Goal: Transaction & Acquisition: Obtain resource

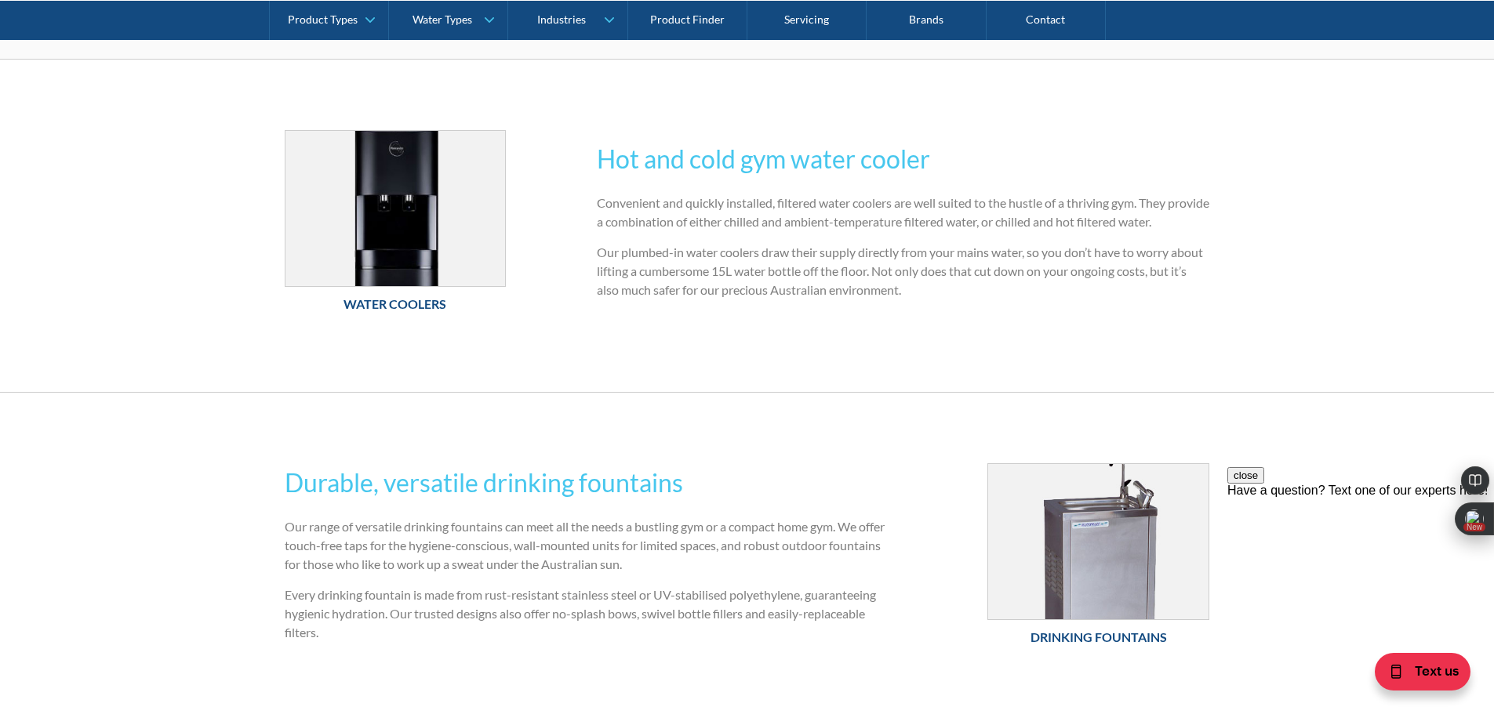
scroll to position [706, 0]
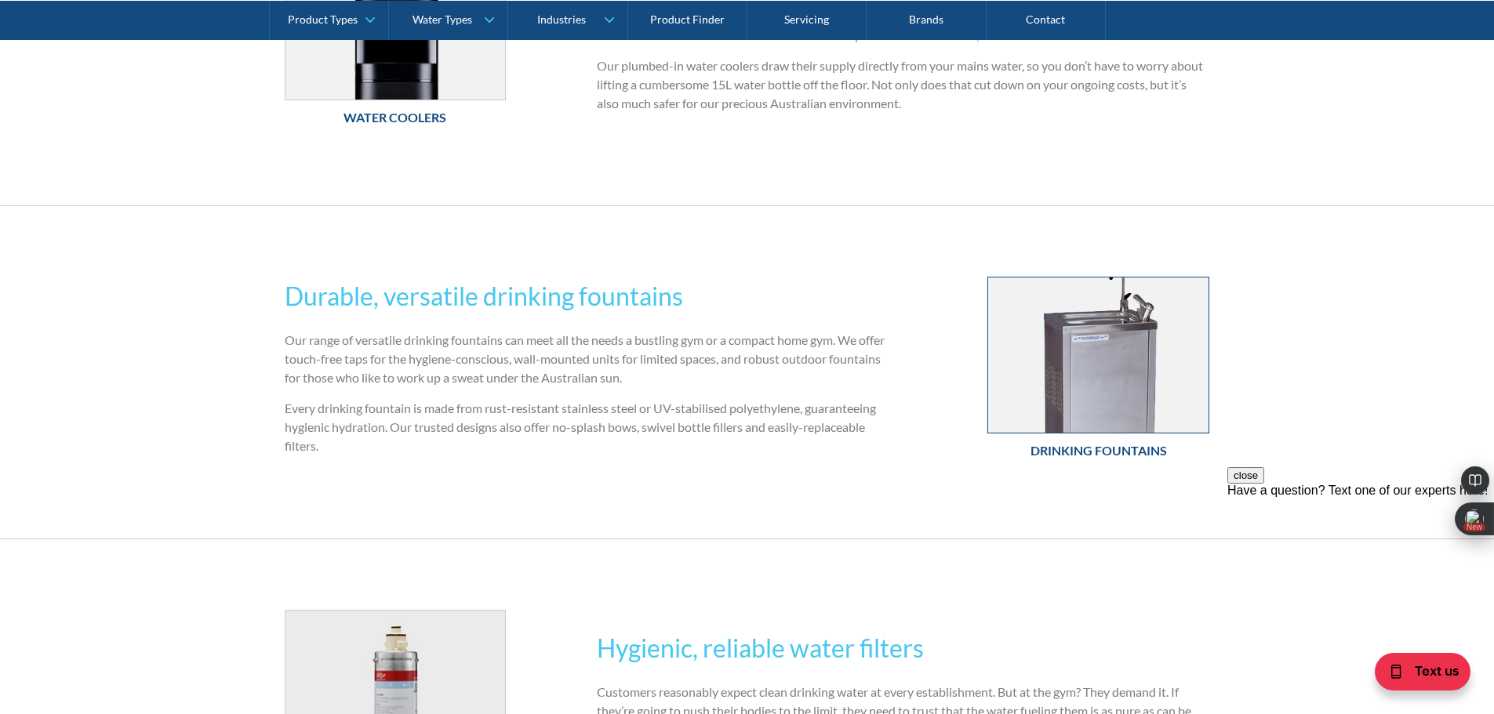
click at [1104, 398] on img at bounding box center [1098, 355] width 220 height 155
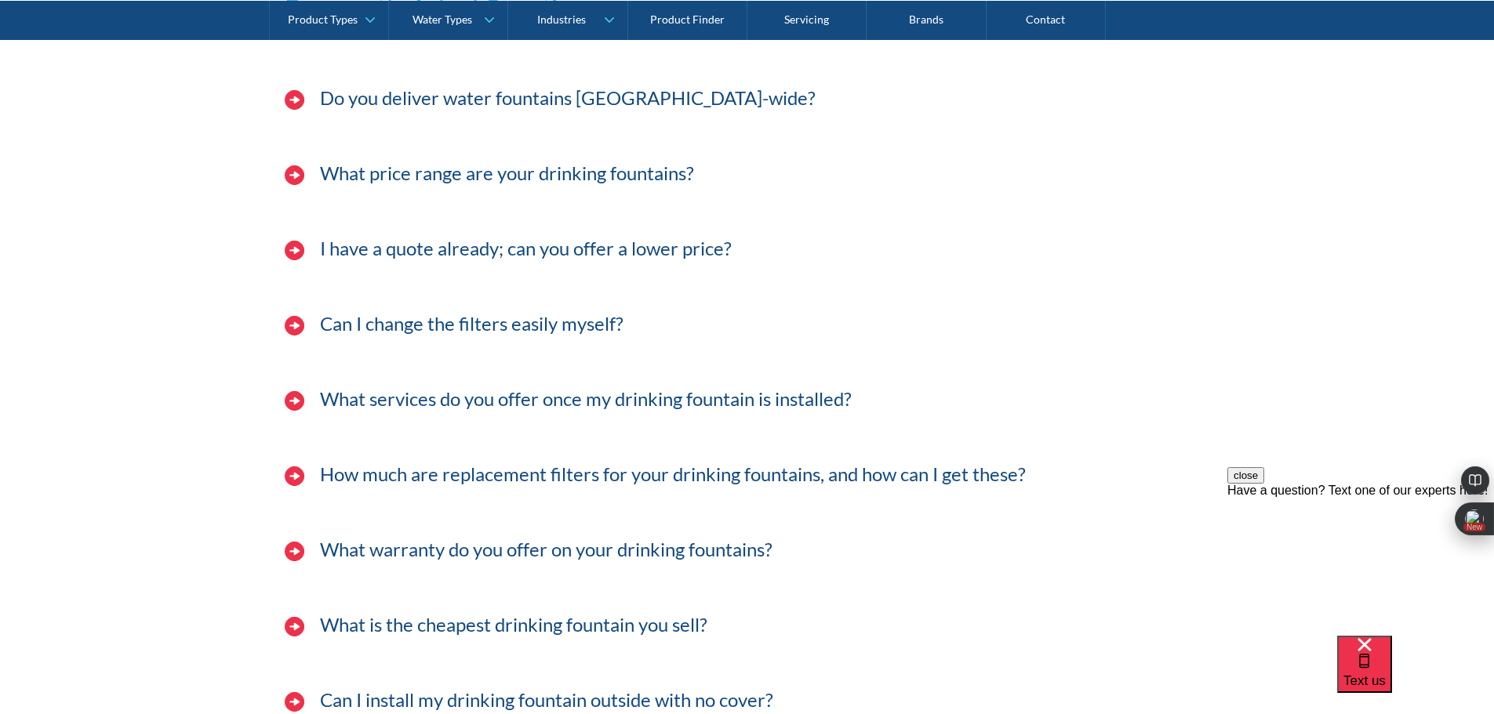
scroll to position [4155, 0]
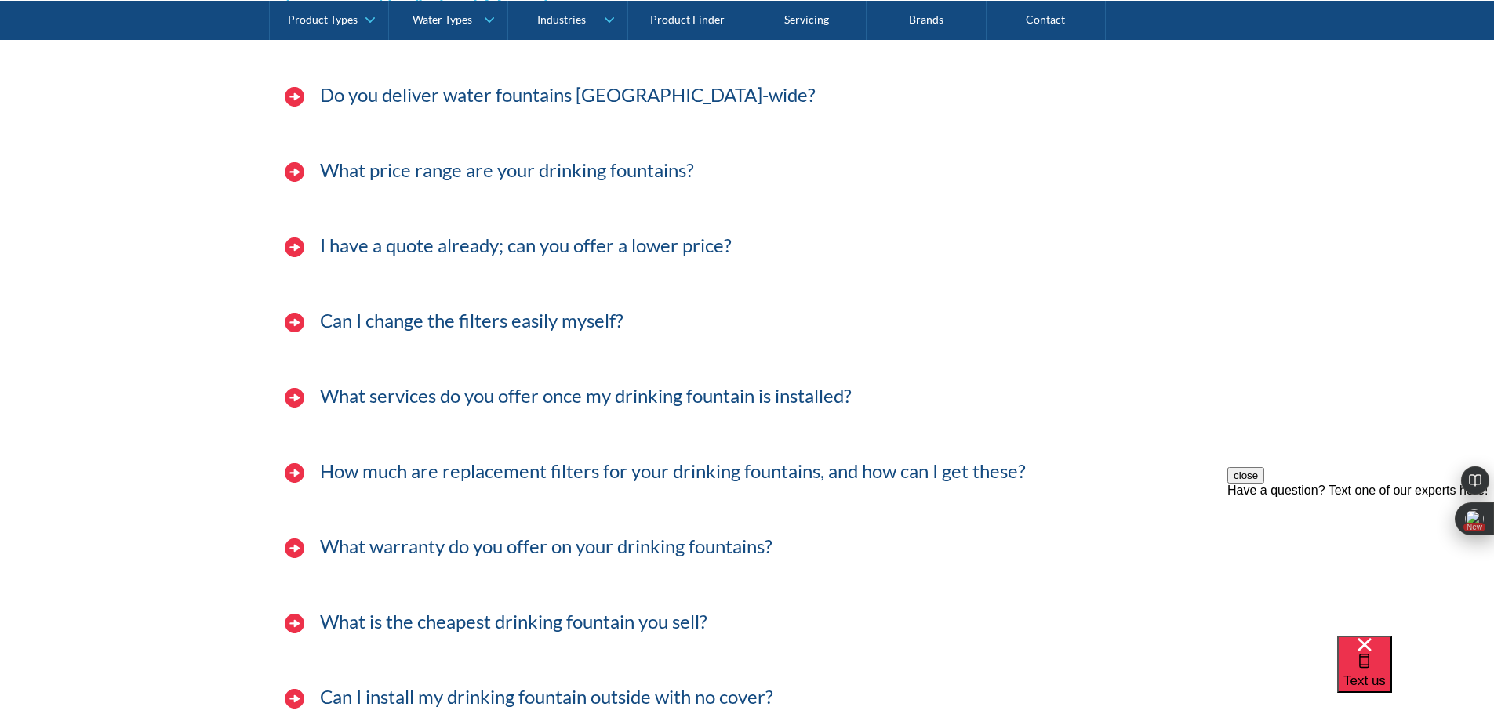
click at [293, 170] on img at bounding box center [295, 172] width 20 height 20
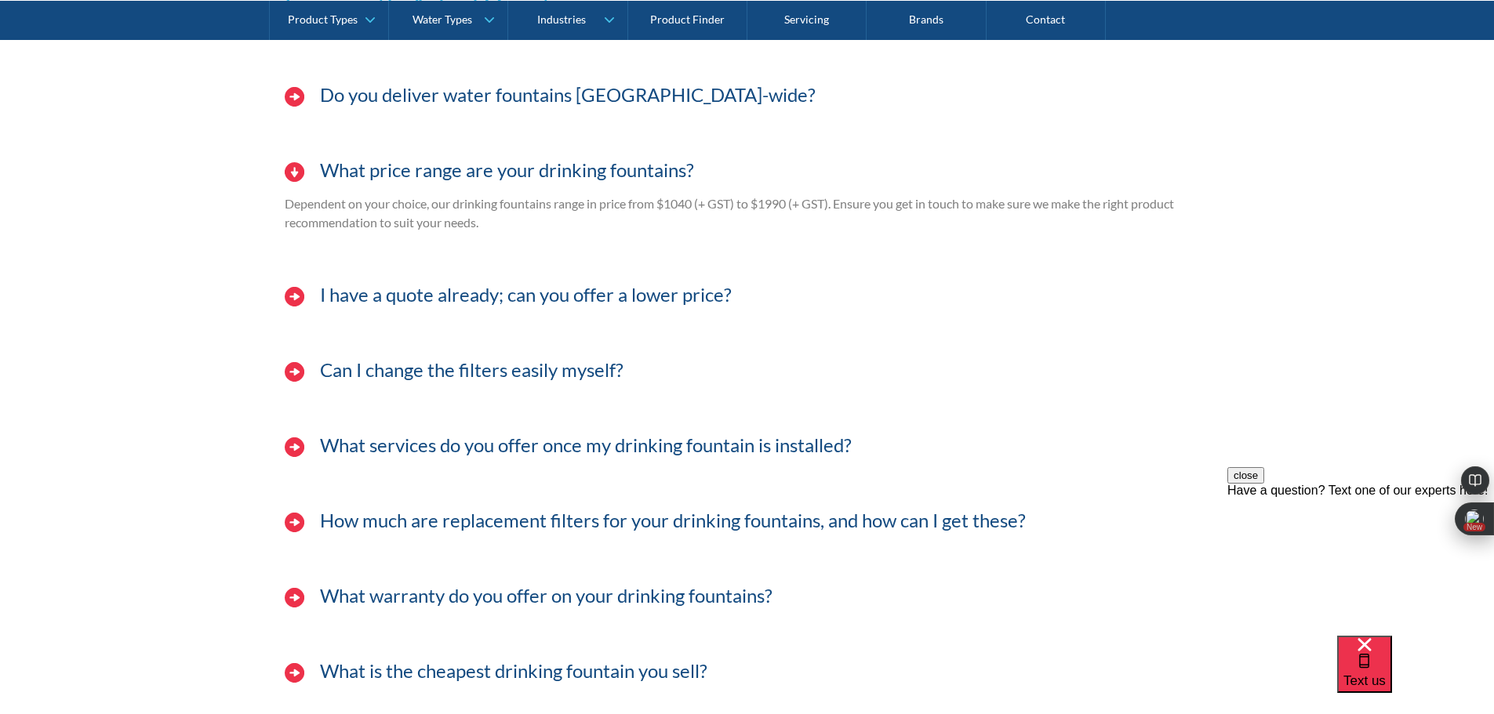
click at [566, 290] on h3 "I have a quote already; can you offer a lower price?" at bounding box center [526, 295] width 412 height 23
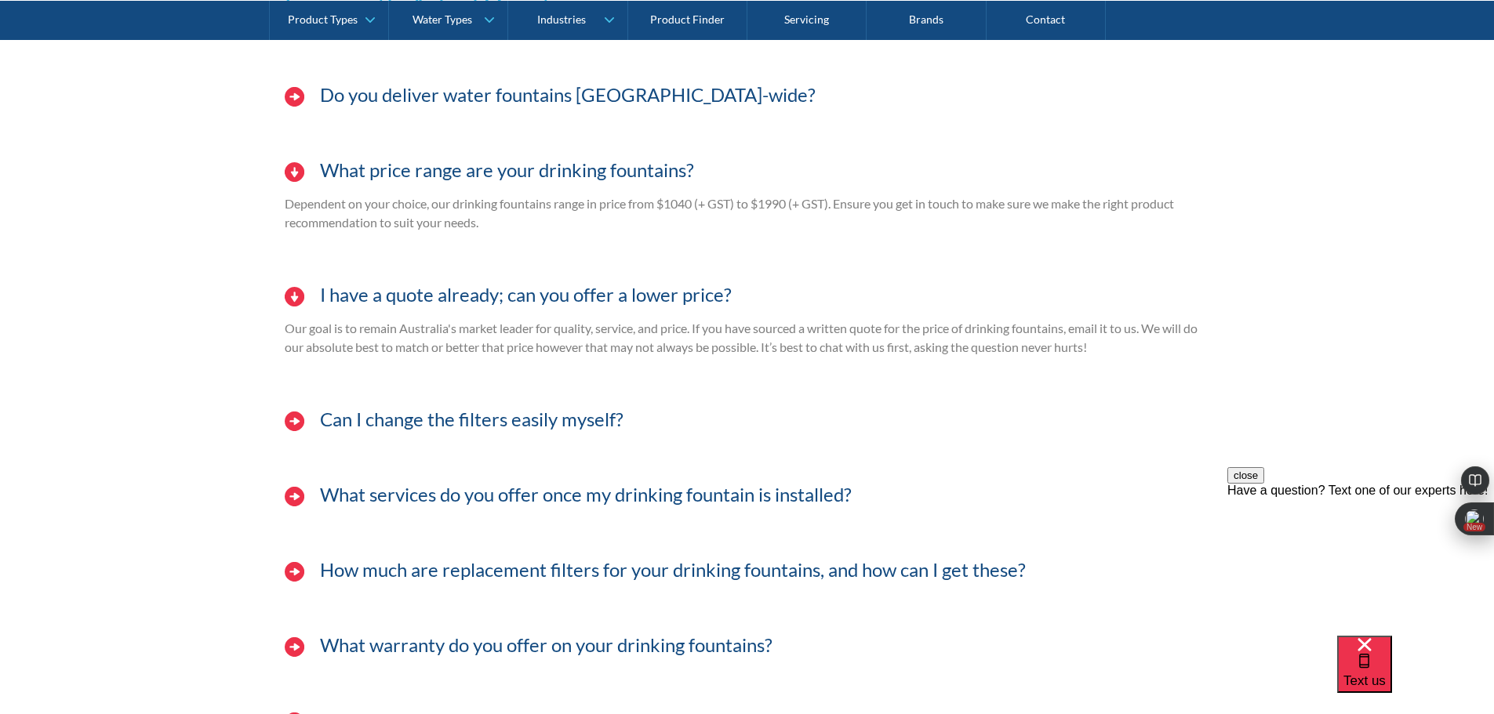
click at [293, 419] on img at bounding box center [295, 422] width 20 height 20
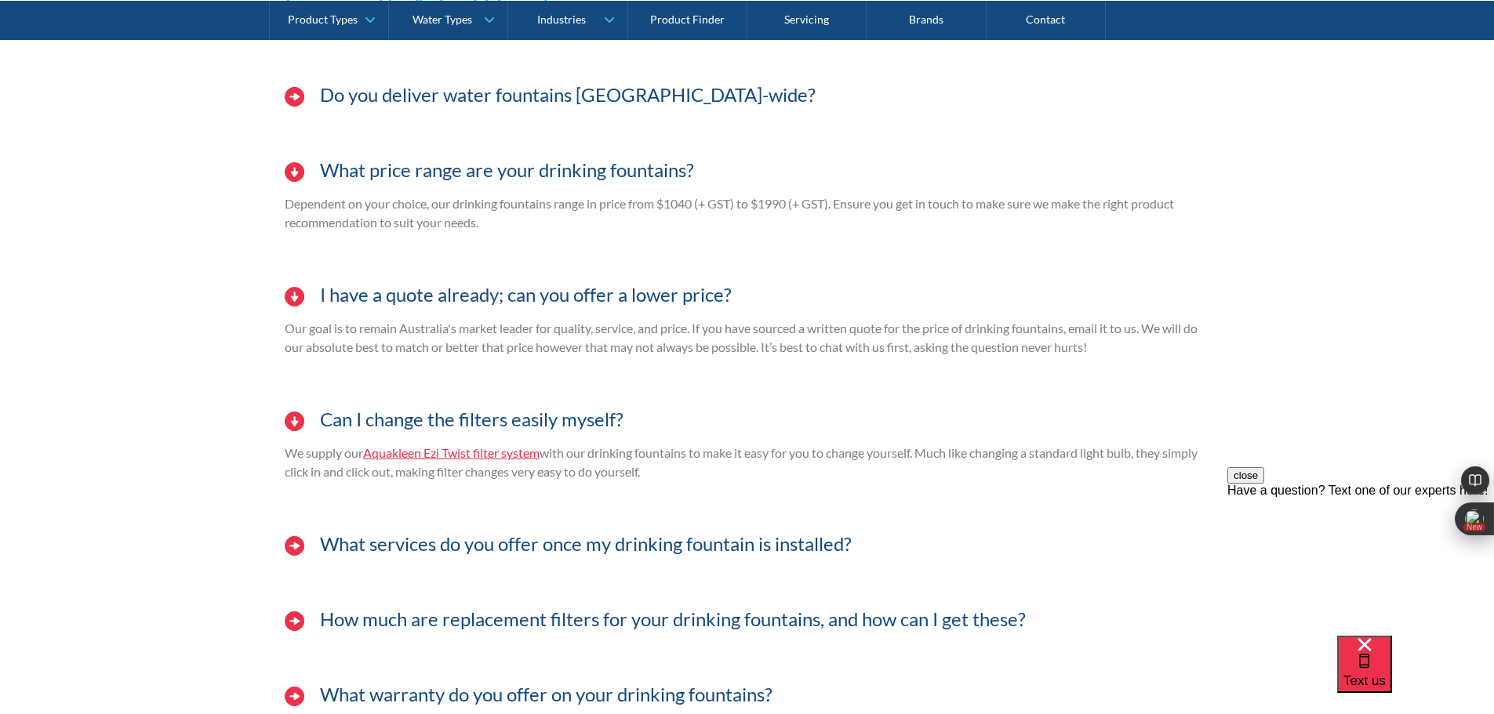
click at [293, 550] on img at bounding box center [295, 546] width 20 height 20
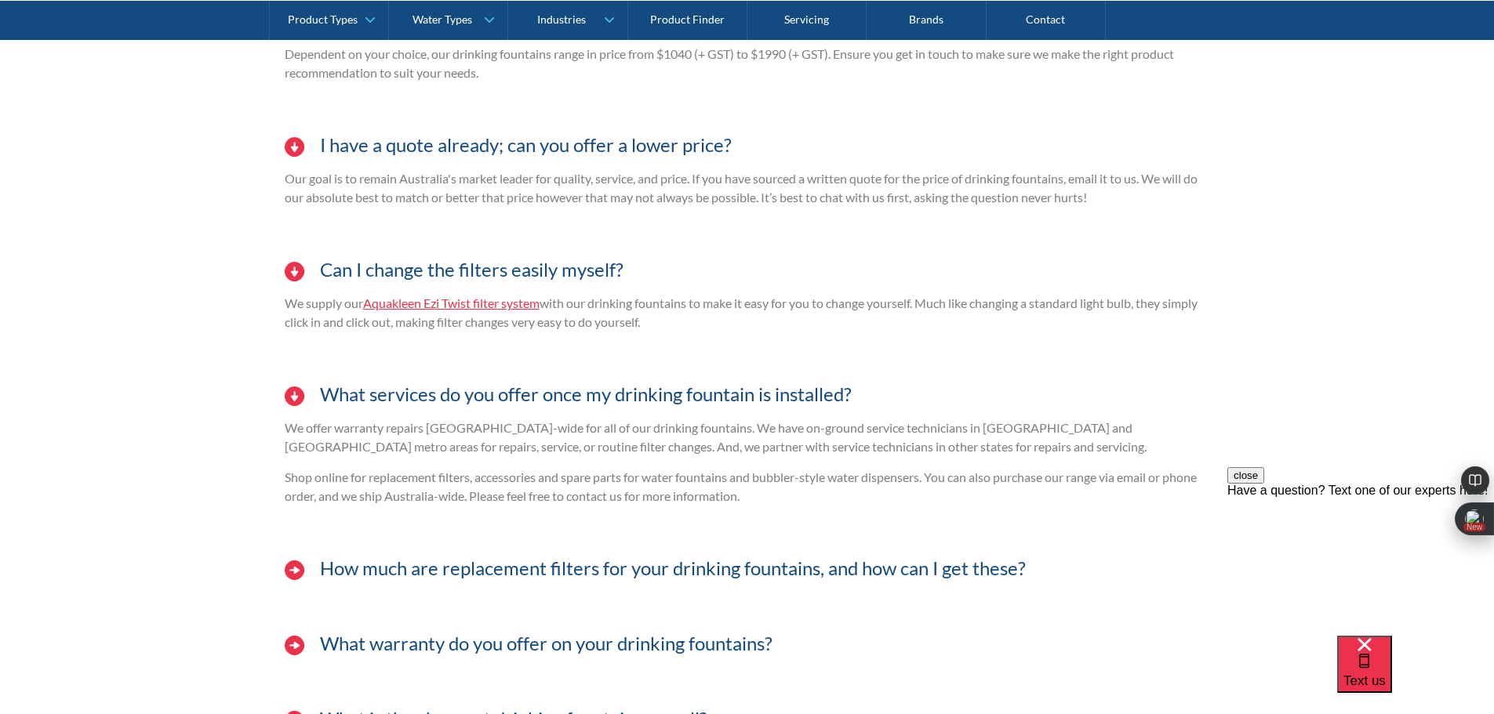
scroll to position [4312, 0]
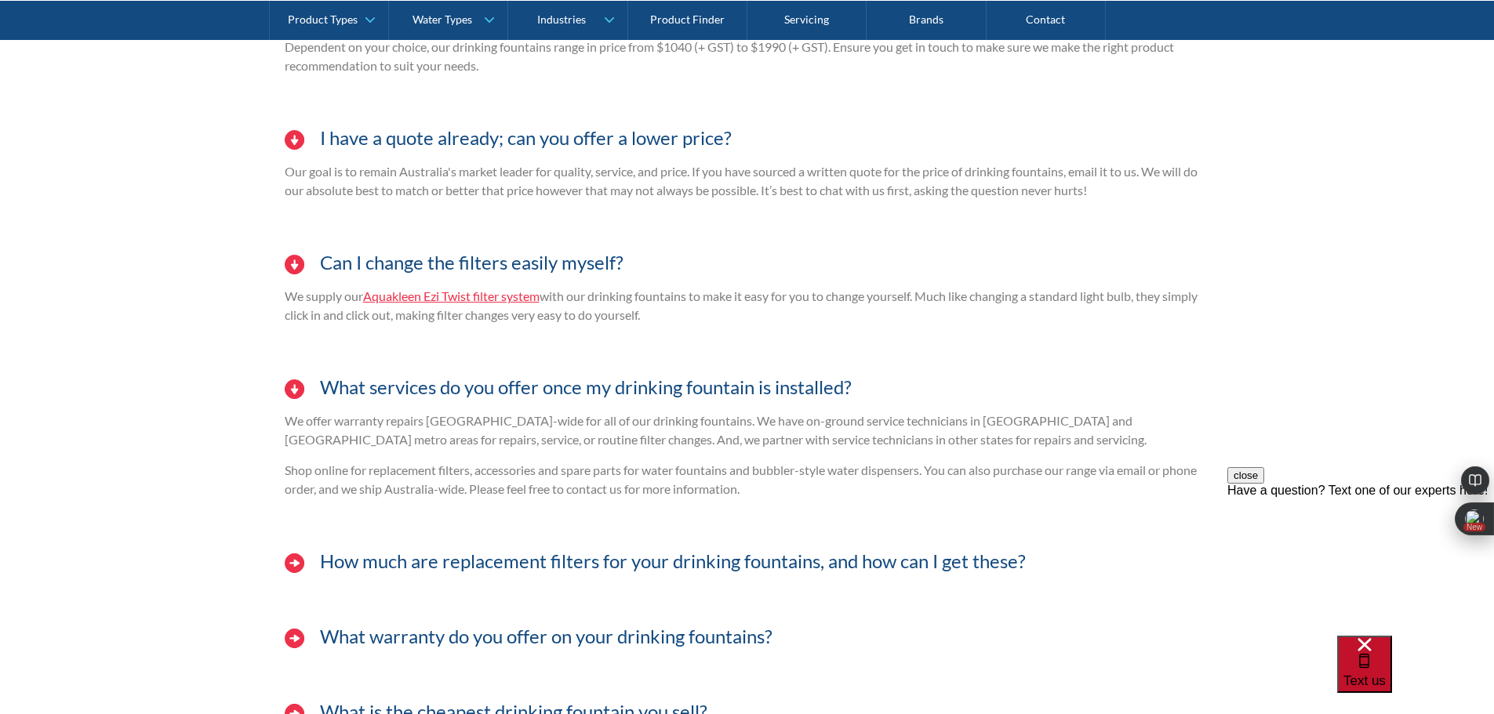
click at [1368, 657] on icon "Select to open the chat widget" at bounding box center [1363, 657] width 9 height 0
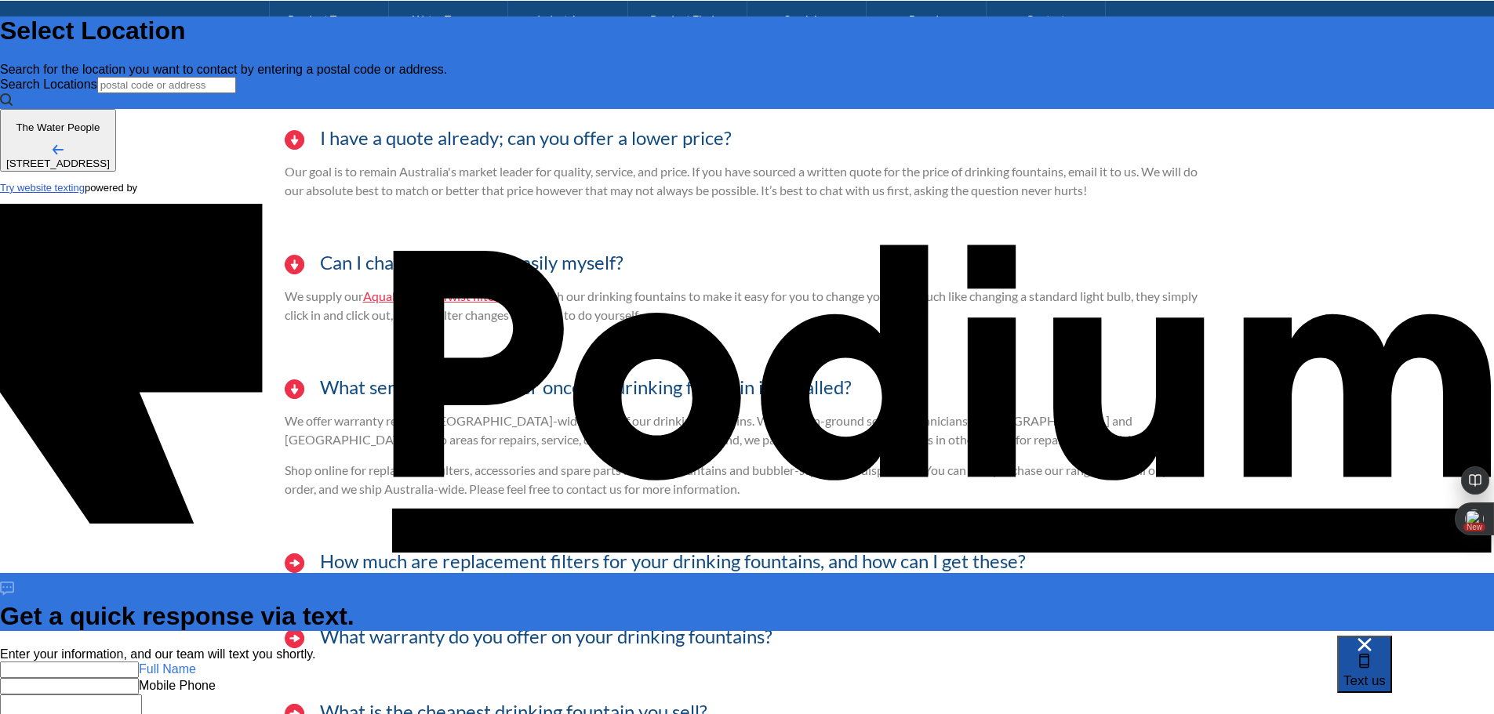
scroll to position [0, 0]
type input "Raj Dhakal"
click at [139, 695] on Phone "Mobile Phone" at bounding box center [69, 703] width 139 height 16
type Phone "0423 796 763"
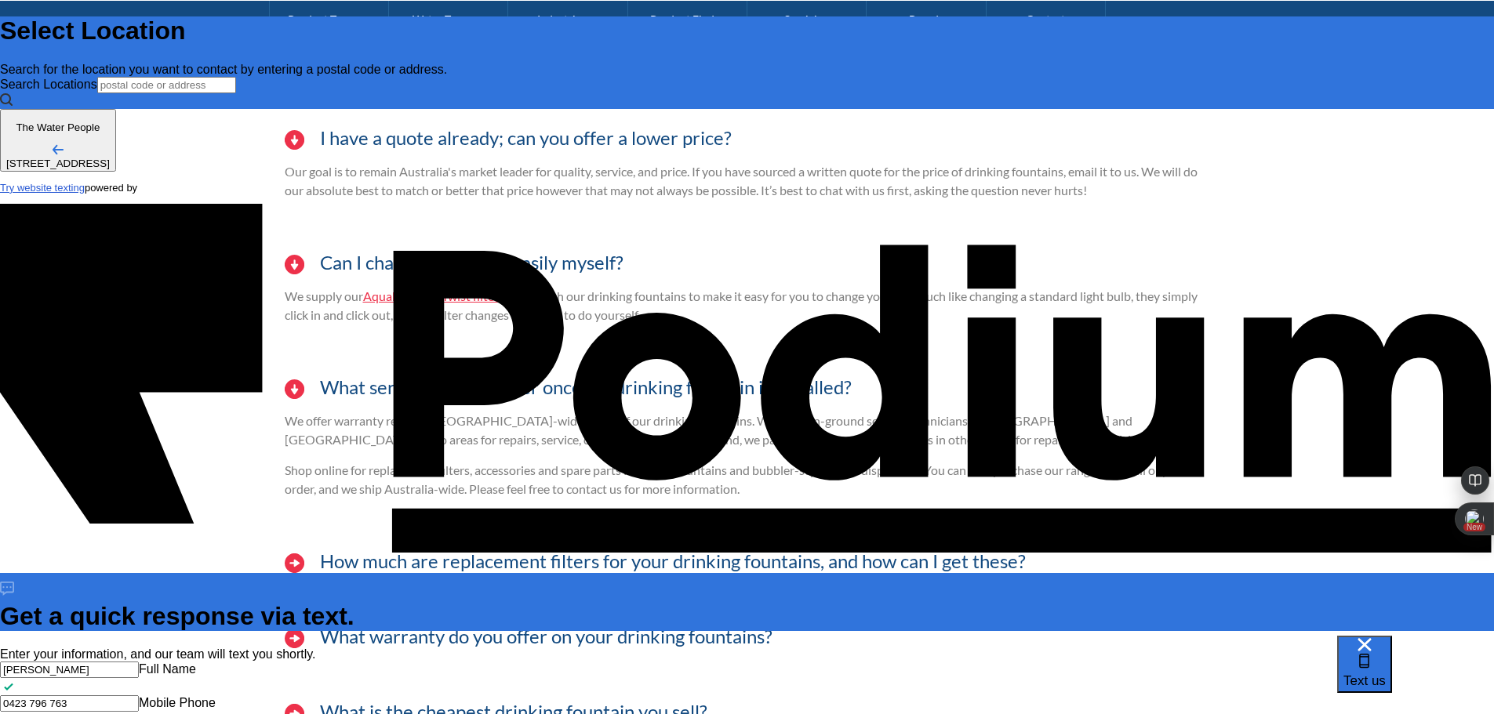
type textarea "x"
type textarea "L"
type textarea "x"
type textarea "Loo"
type textarea "x"
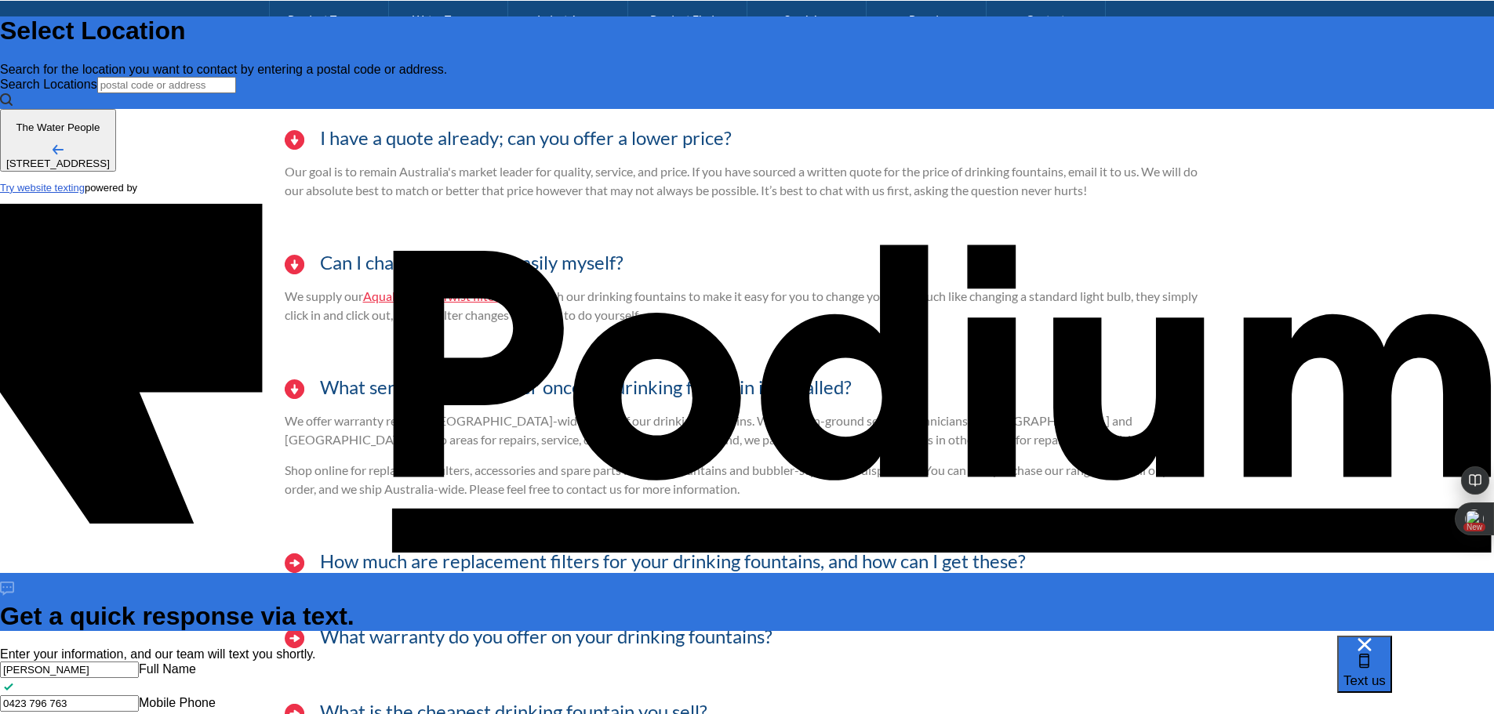
type textarea "Look"
type textarea "x"
type textarea "Lookin"
type textarea "x"
type textarea "Looking"
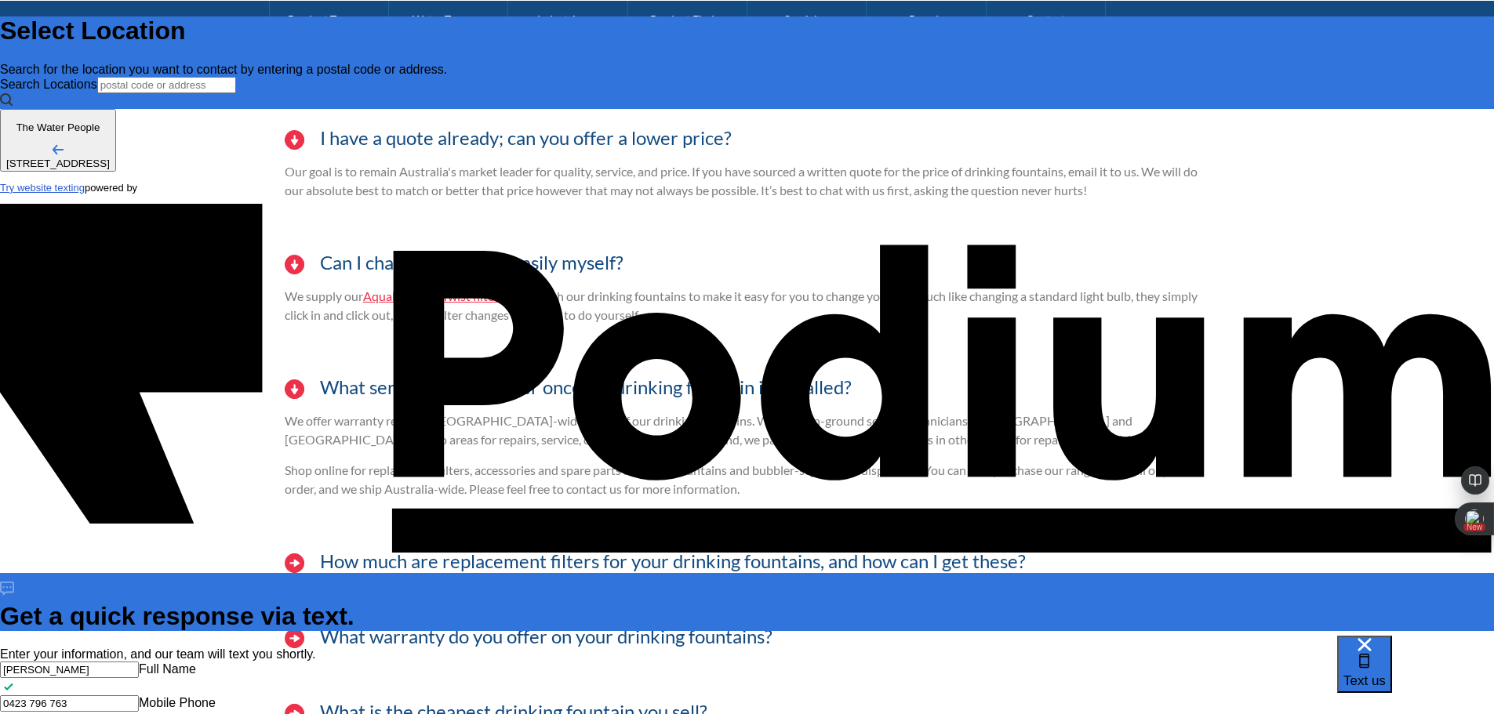
type textarea "x"
type textarea "Looking"
type textarea "x"
type textarea "Looki"
type textarea "x"
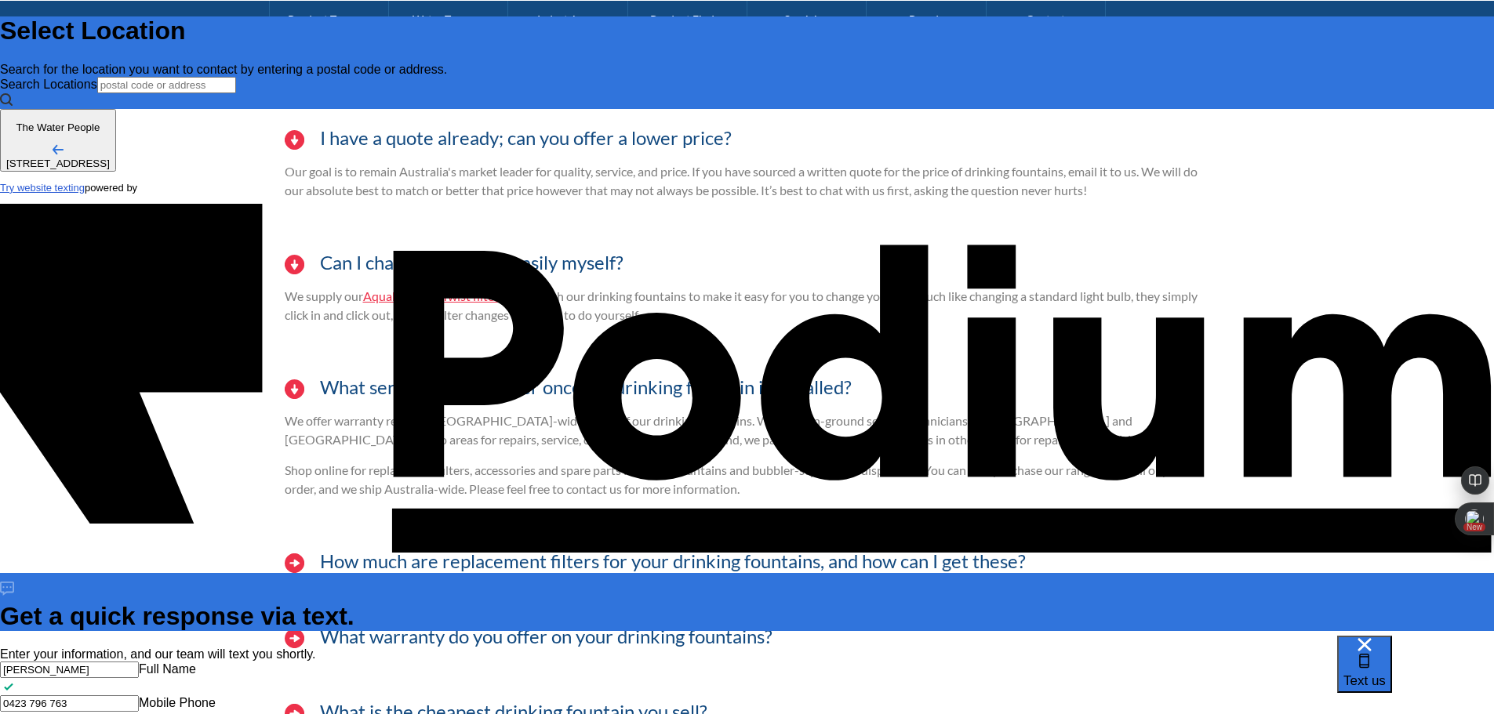
type textarea "L"
type textarea "S"
type textarea "x"
type textarea "Se"
type textarea "x"
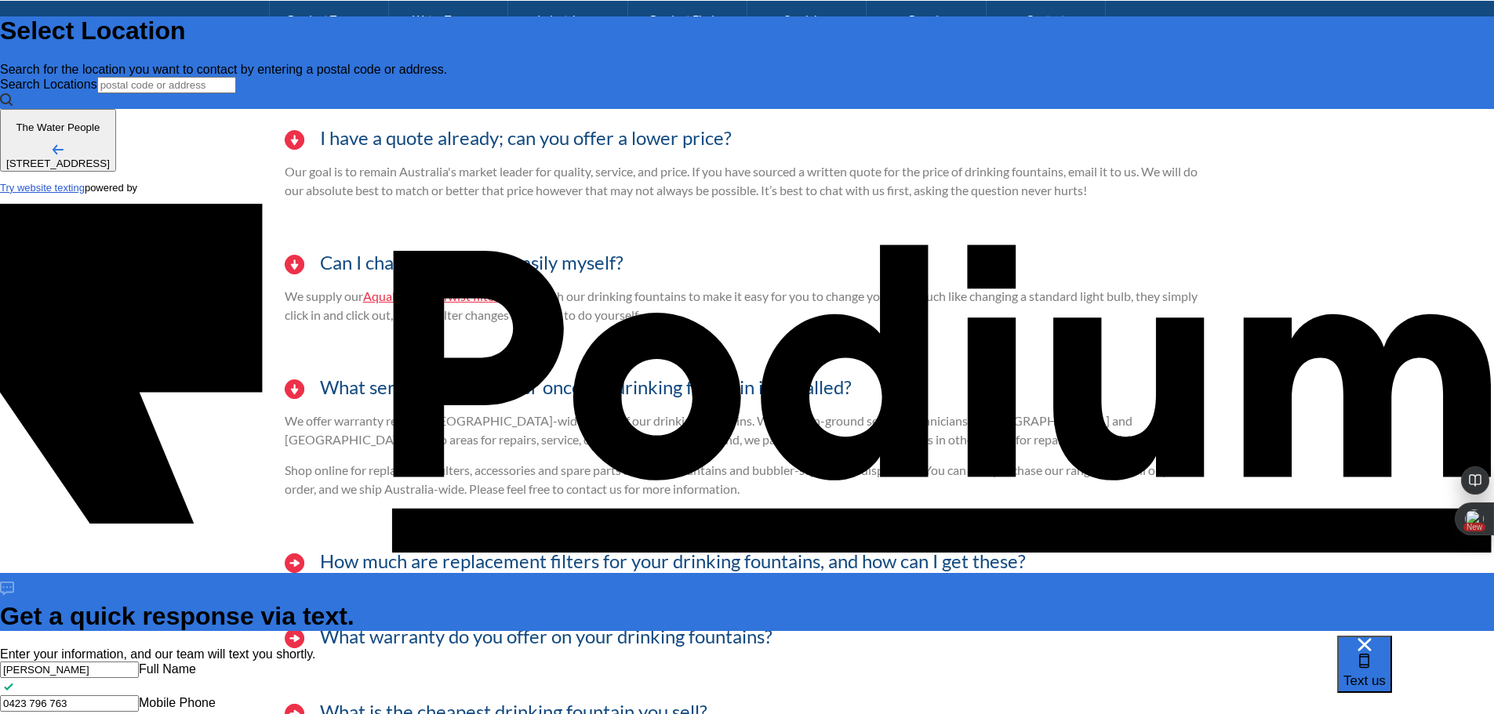
type textarea "x"
type textarea "Seek"
type textarea "x"
type textarea "Seeki"
type textarea "x"
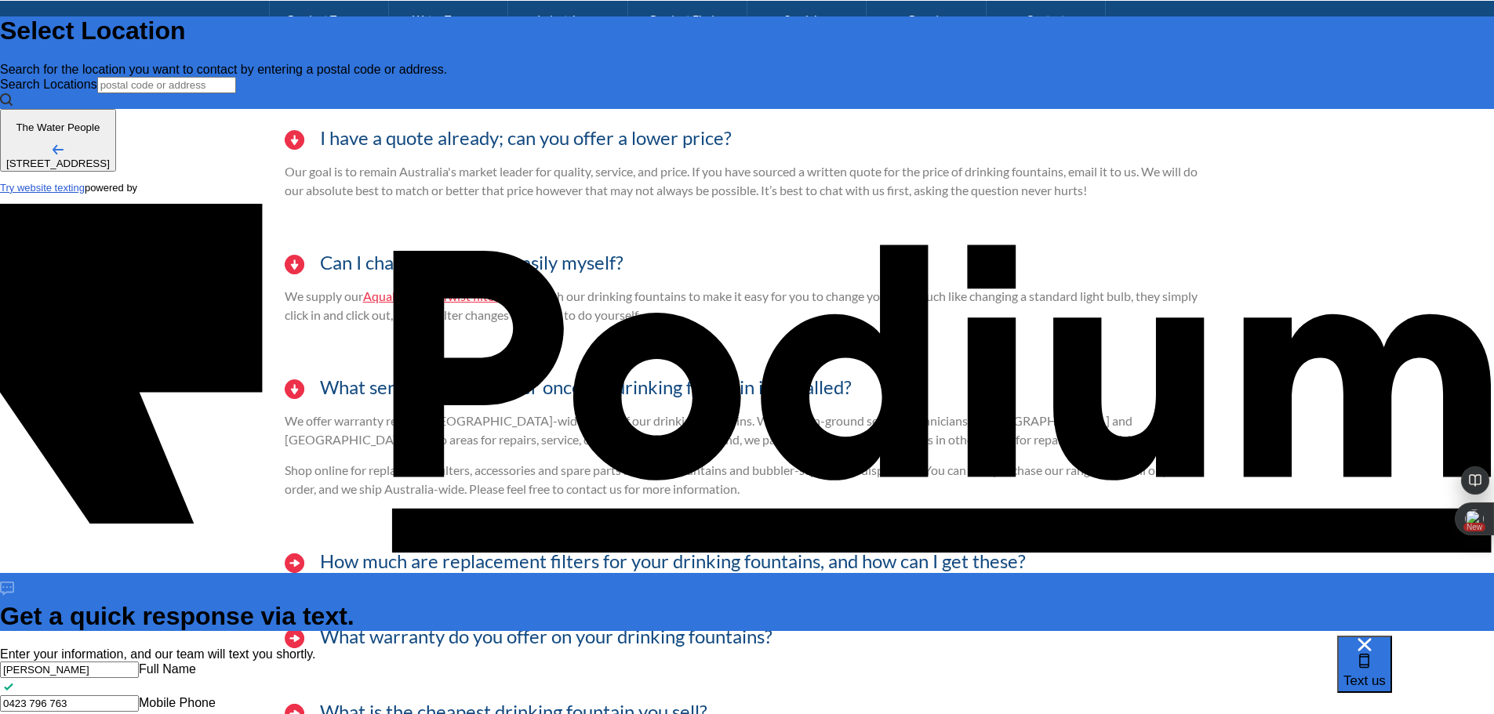
type textarea "Seeking"
type textarea "x"
type textarea "Seeking a"
type textarea "x"
type textarea "Seeking a qu"
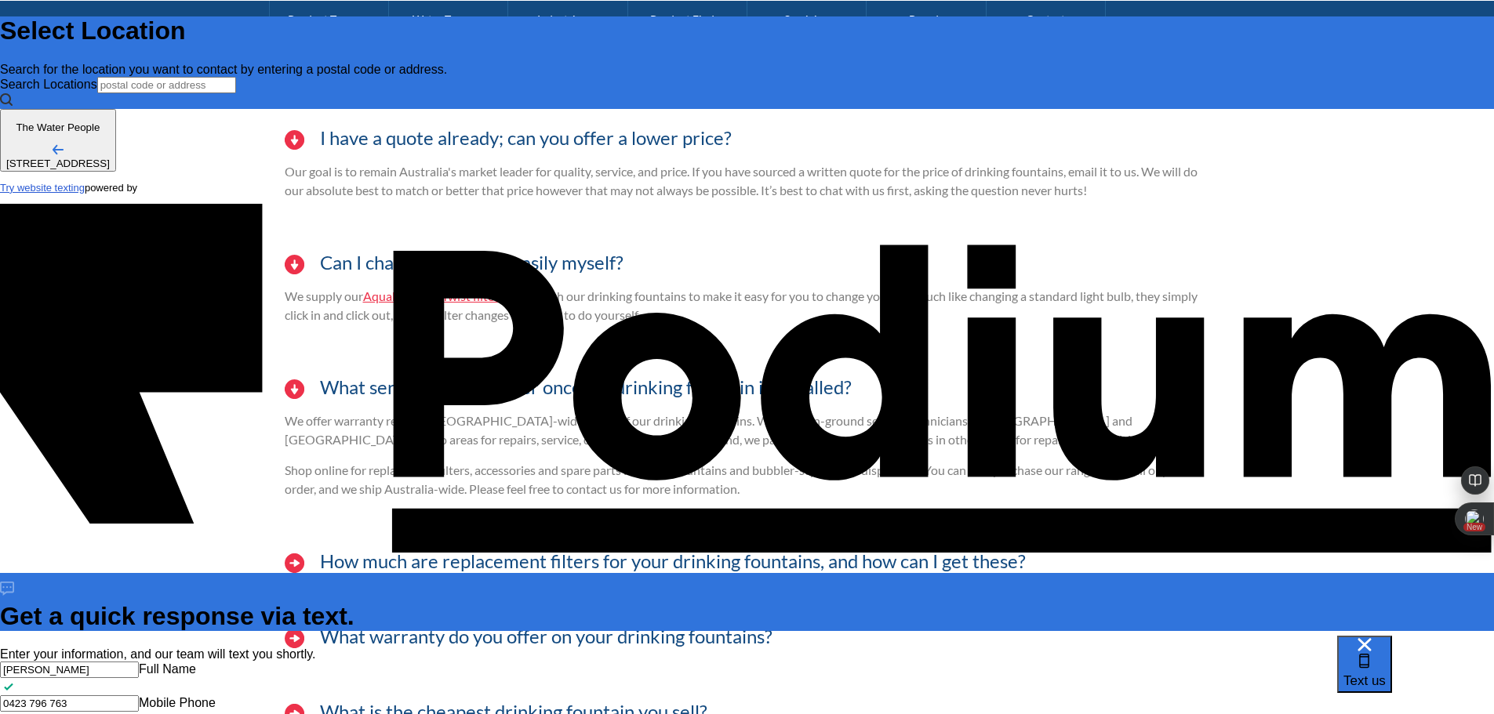
type textarea "x"
type textarea "Seeking a quot"
type textarea "x"
type textarea "Seeking a quote"
type textarea "x"
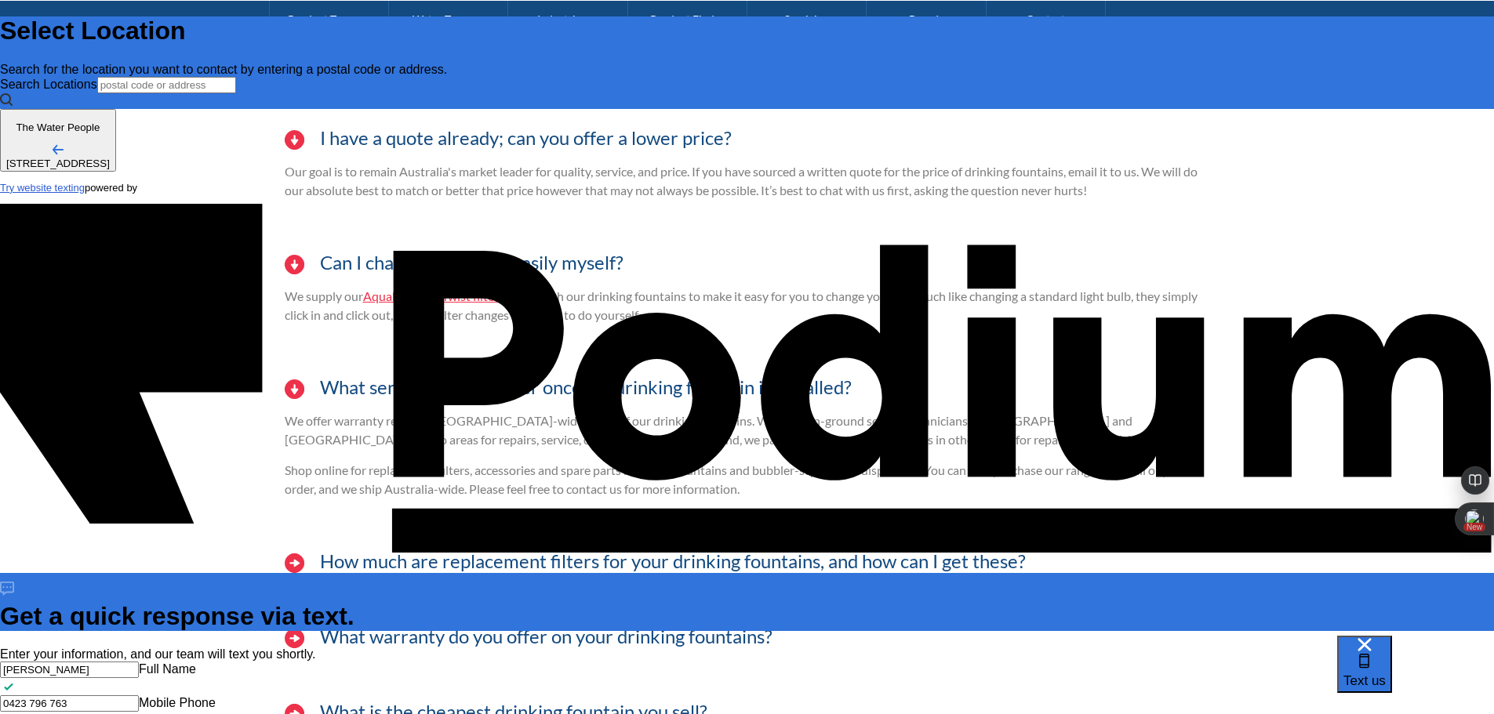
type textarea "Seeking a quote"
type textarea "x"
type textarea "Seeking a quote for"
type textarea "x"
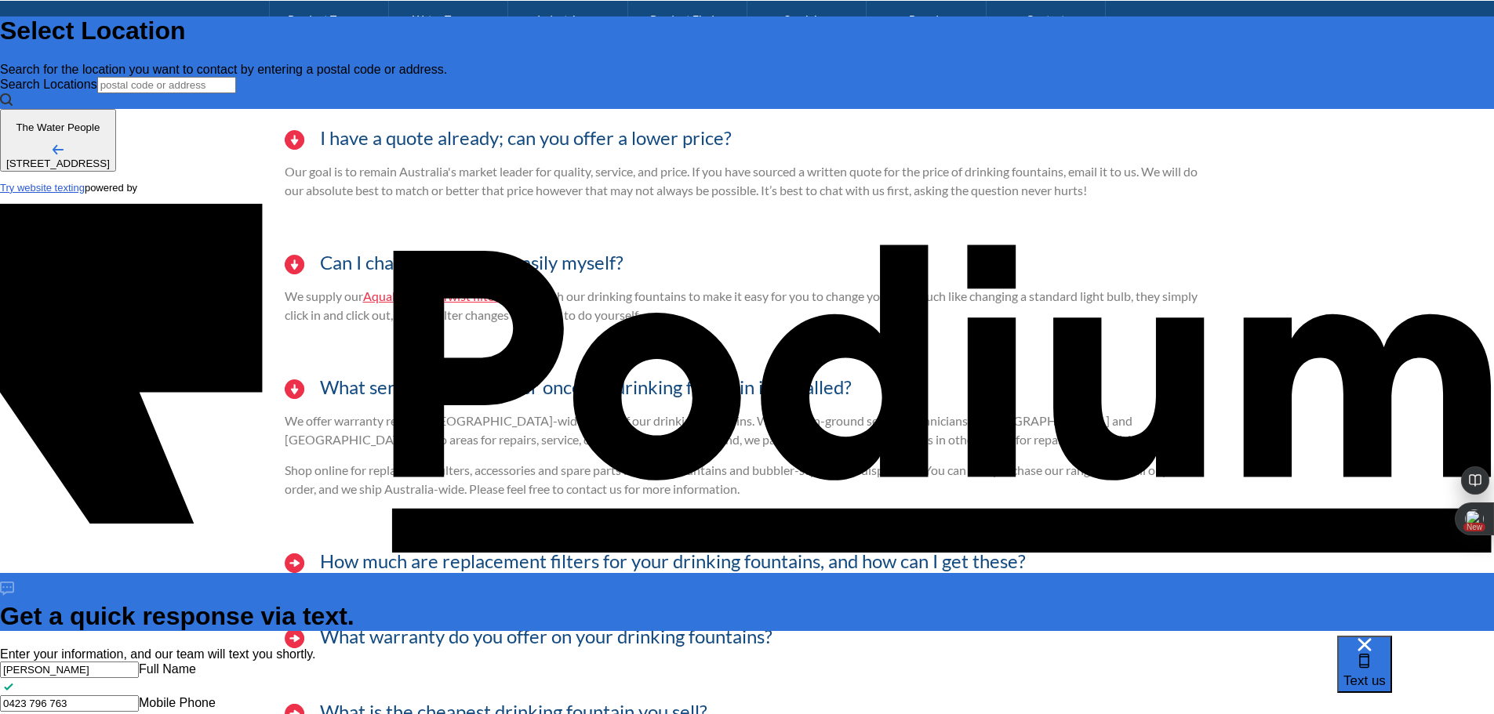
type textarea "x"
type textarea "Seeking a quote for wa"
type textarea "x"
type textarea "Seeking a quote for wat"
type textarea "x"
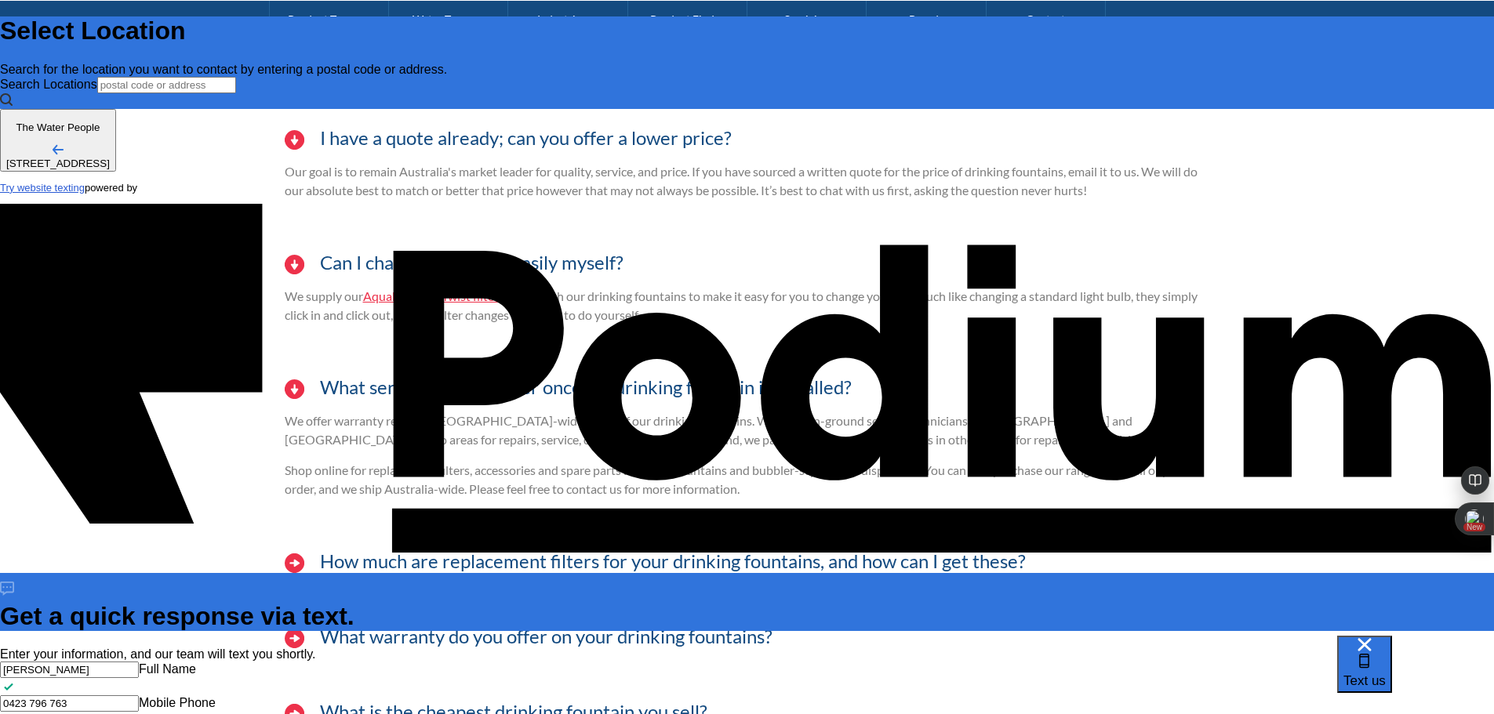
type textarea "Seeking a quote for wate"
type textarea "x"
type textarea "Seeking a quote for water"
type textarea "x"
type textarea "Seeking a quote for water f"
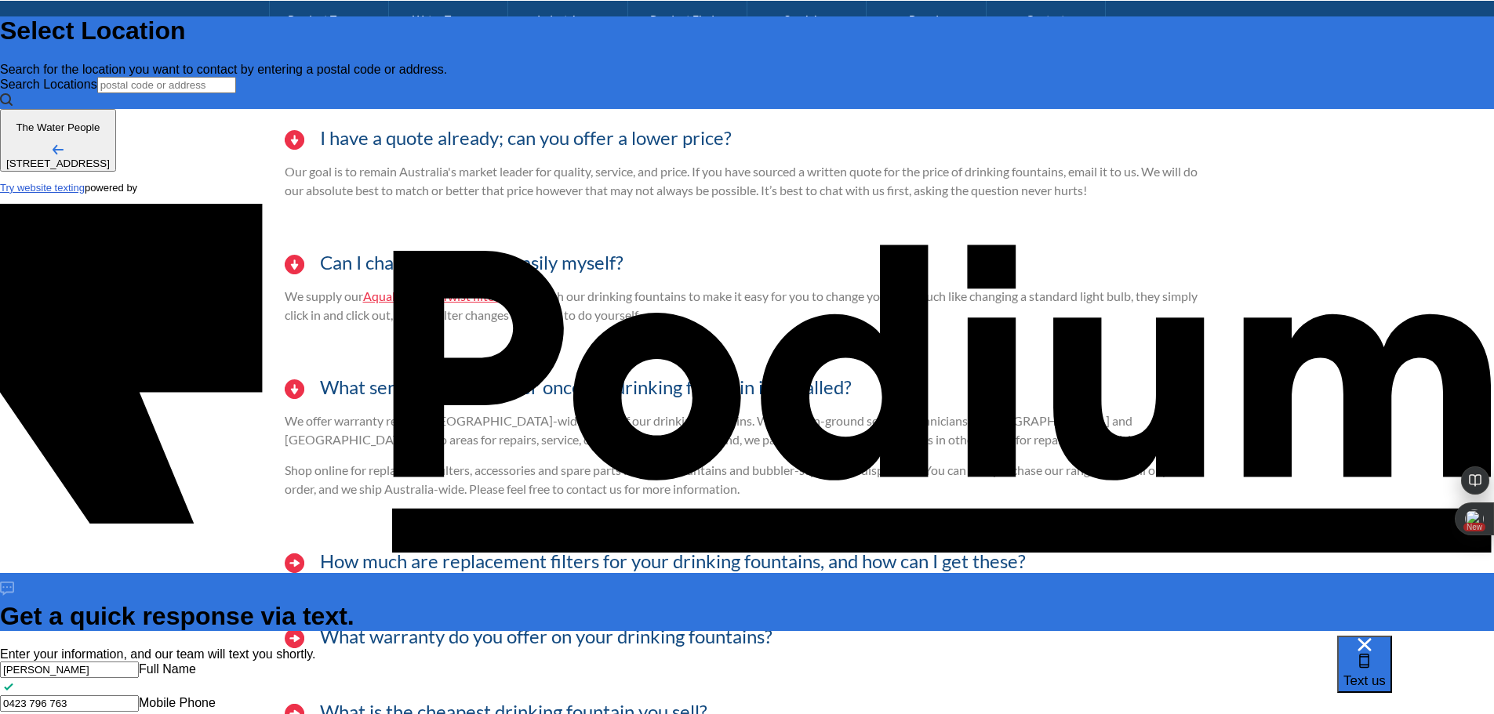
type textarea "x"
type textarea "Seeking a quote for water fou"
type textarea "Seeking a quote for water fount"
type textarea "x"
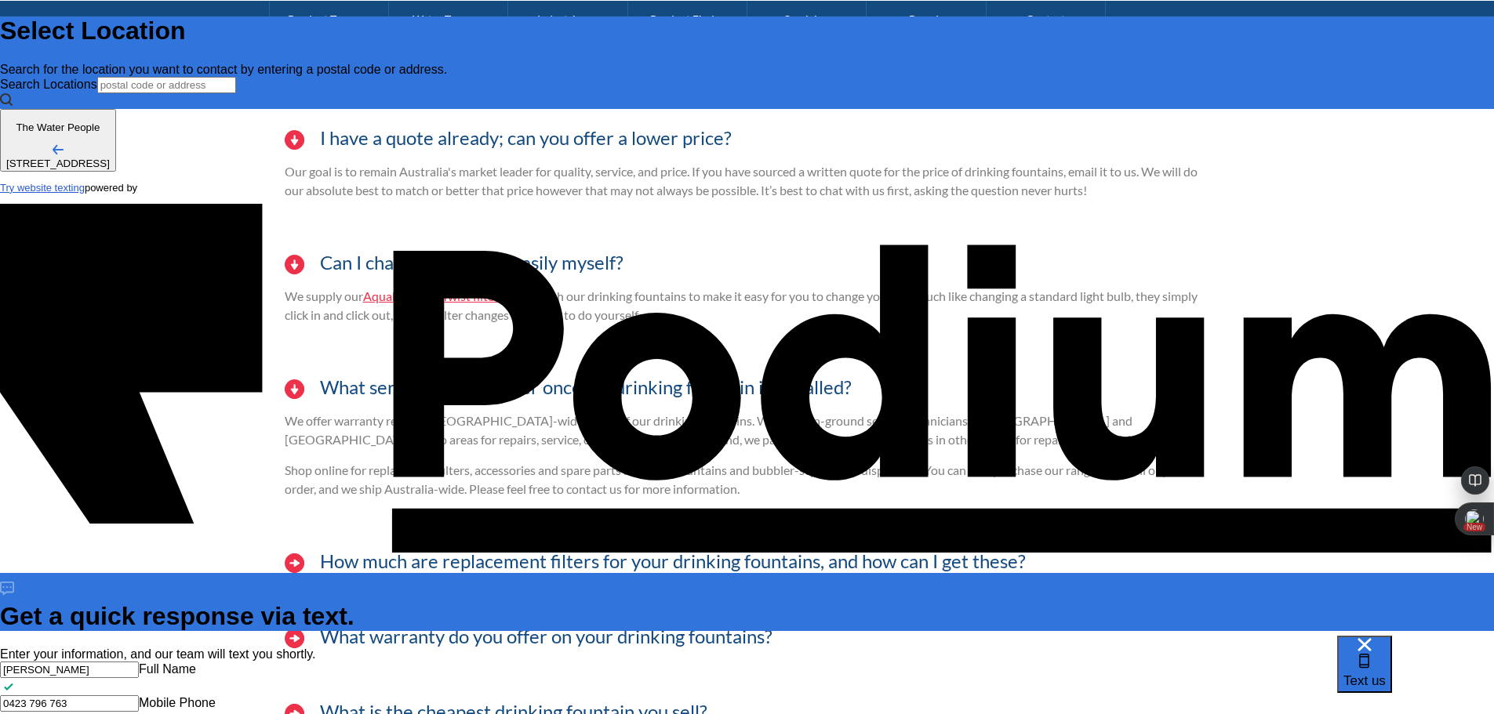
type textarea "Seeking a quote for water fountai"
type textarea "x"
type textarea "Seeking a quote for water fountain"
type textarea "x"
type textarea "Seeking a quote for water fountain i"
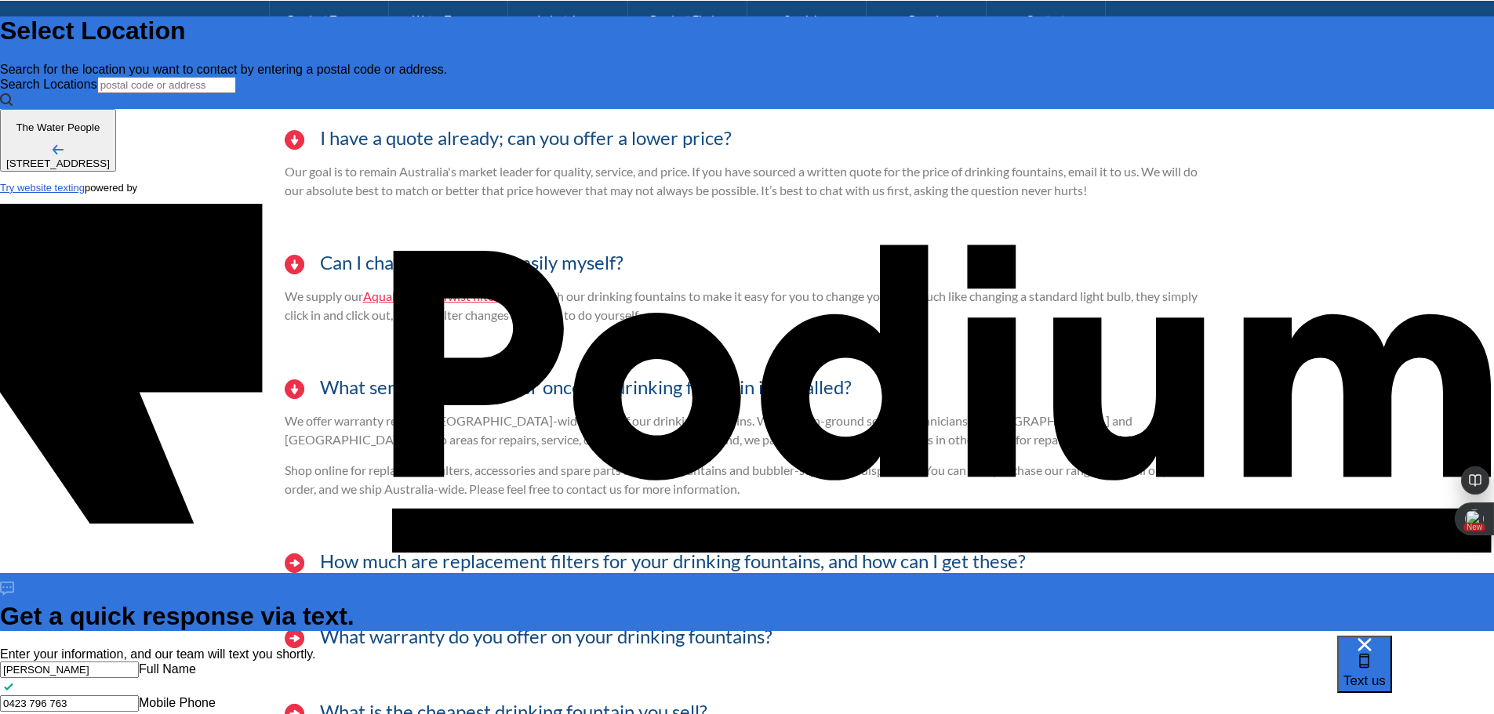
type textarea "x"
type textarea "Seeking a quote for water fountain insi"
type textarea "x"
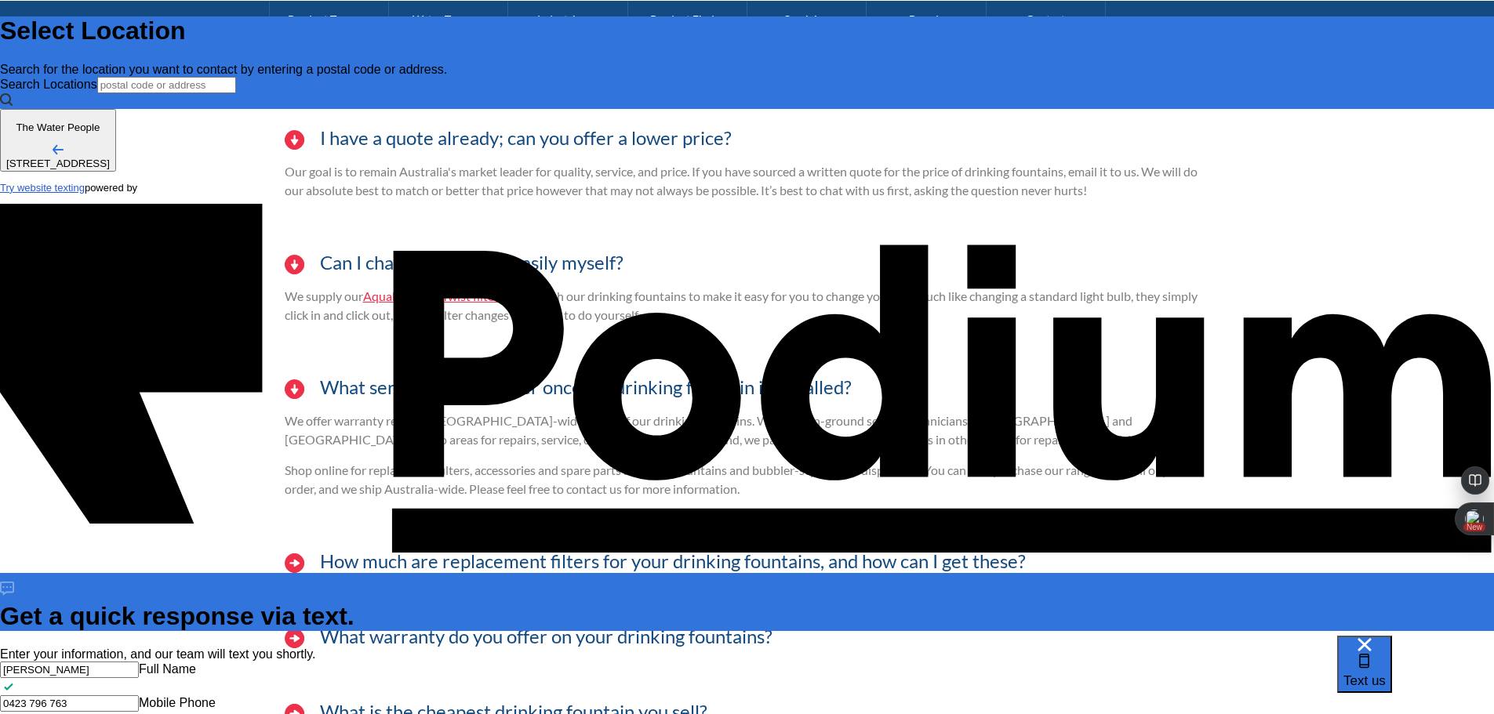
type textarea "Seeking a quote for water fountain ins"
type textarea "Seeking a quote for water fountain in"
type textarea "x"
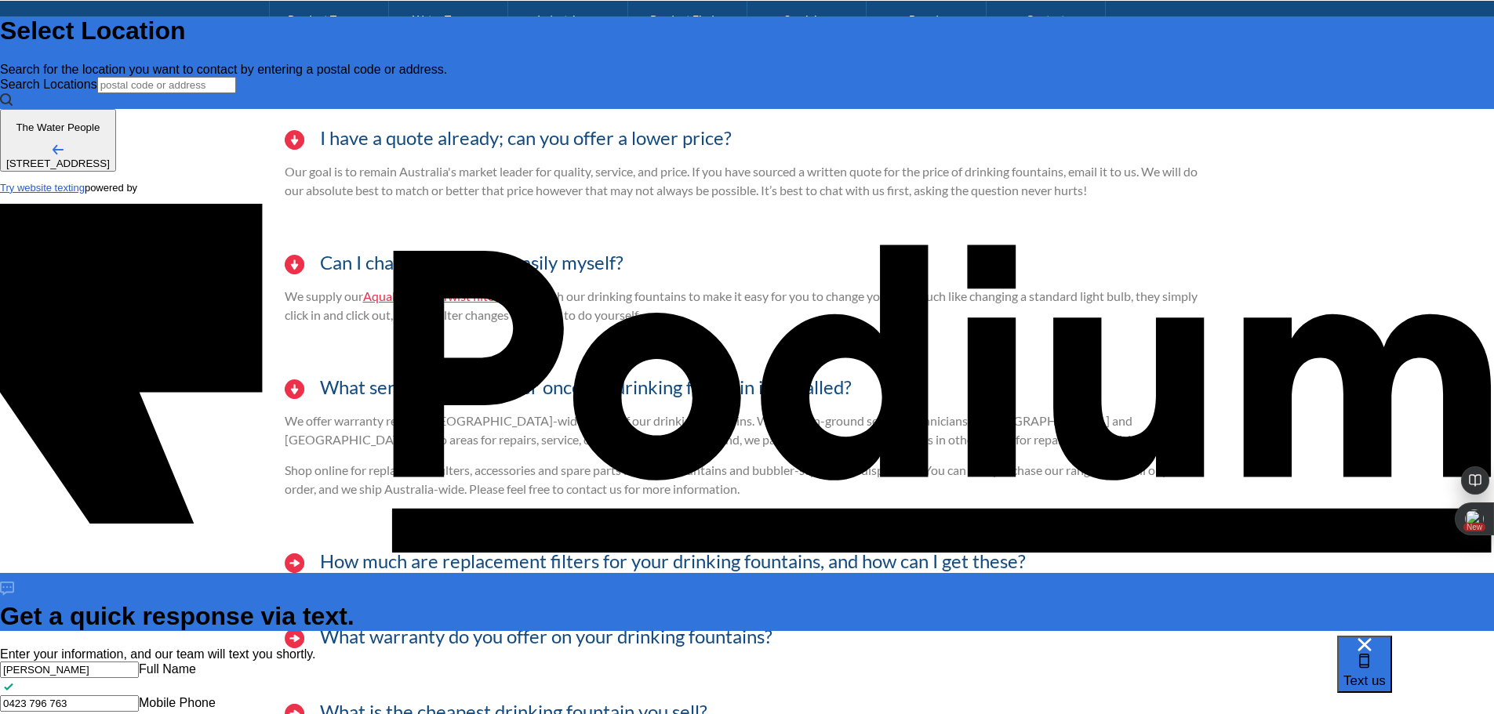
type textarea "Seeking a quote for water fountain"
type textarea "x"
type textarea "Seeking a quote for water fountain"
type textarea "x"
type textarea "Seeking a quote for water fountai"
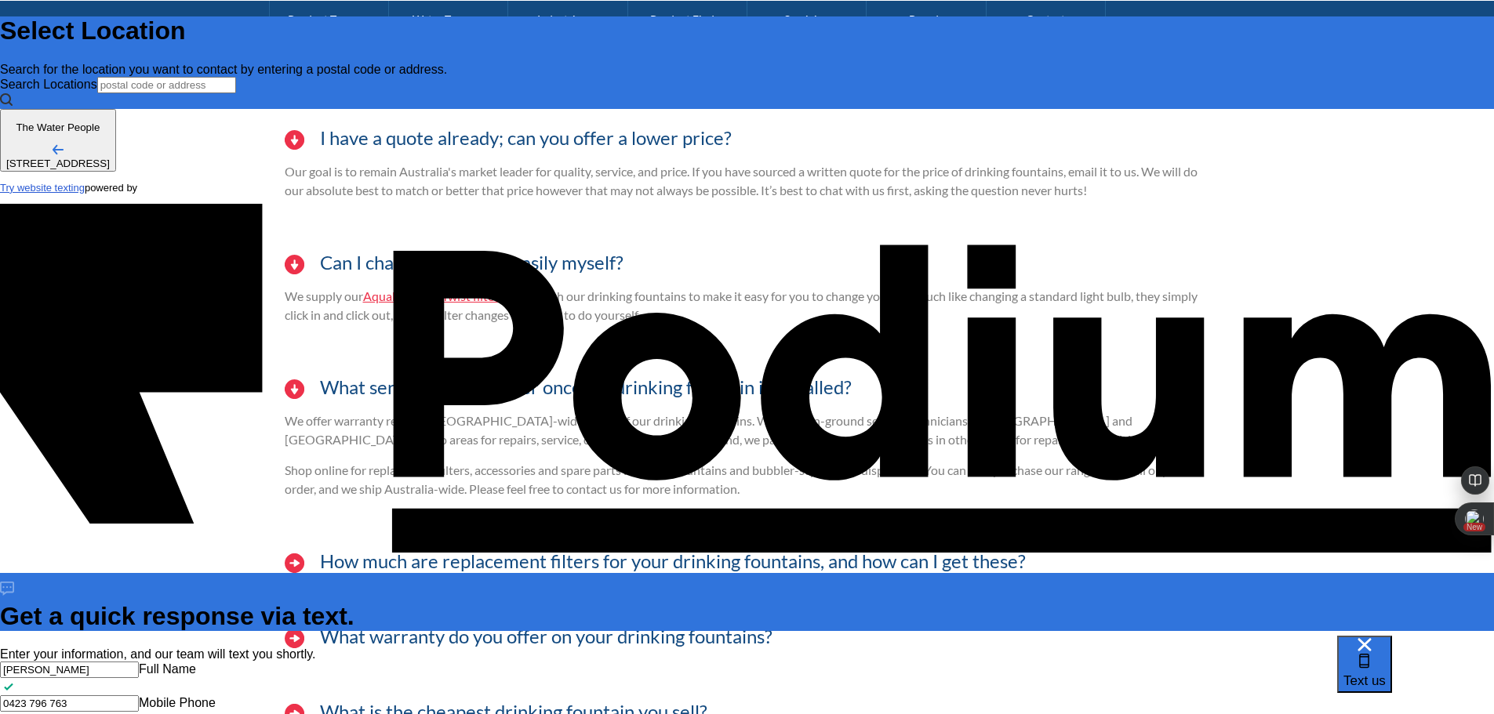
scroll to position [0, 0]
type textarea "x"
type textarea "Seeking a quote for water fountain"
type textarea "x"
type textarea "Seeking a quote for water fountain to"
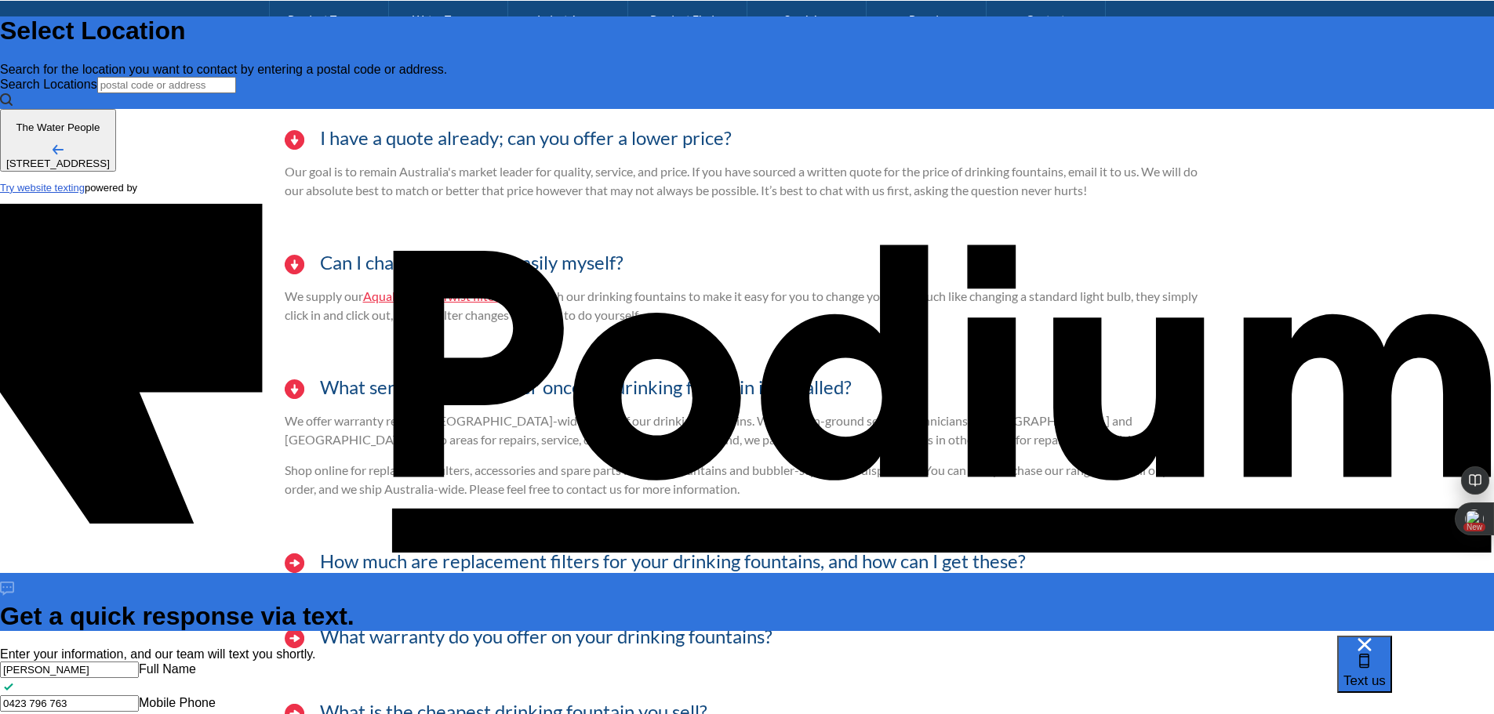
scroll to position [9, 0]
type textarea "x"
type textarea "Seeking a quote for water fountain to be"
type textarea "x"
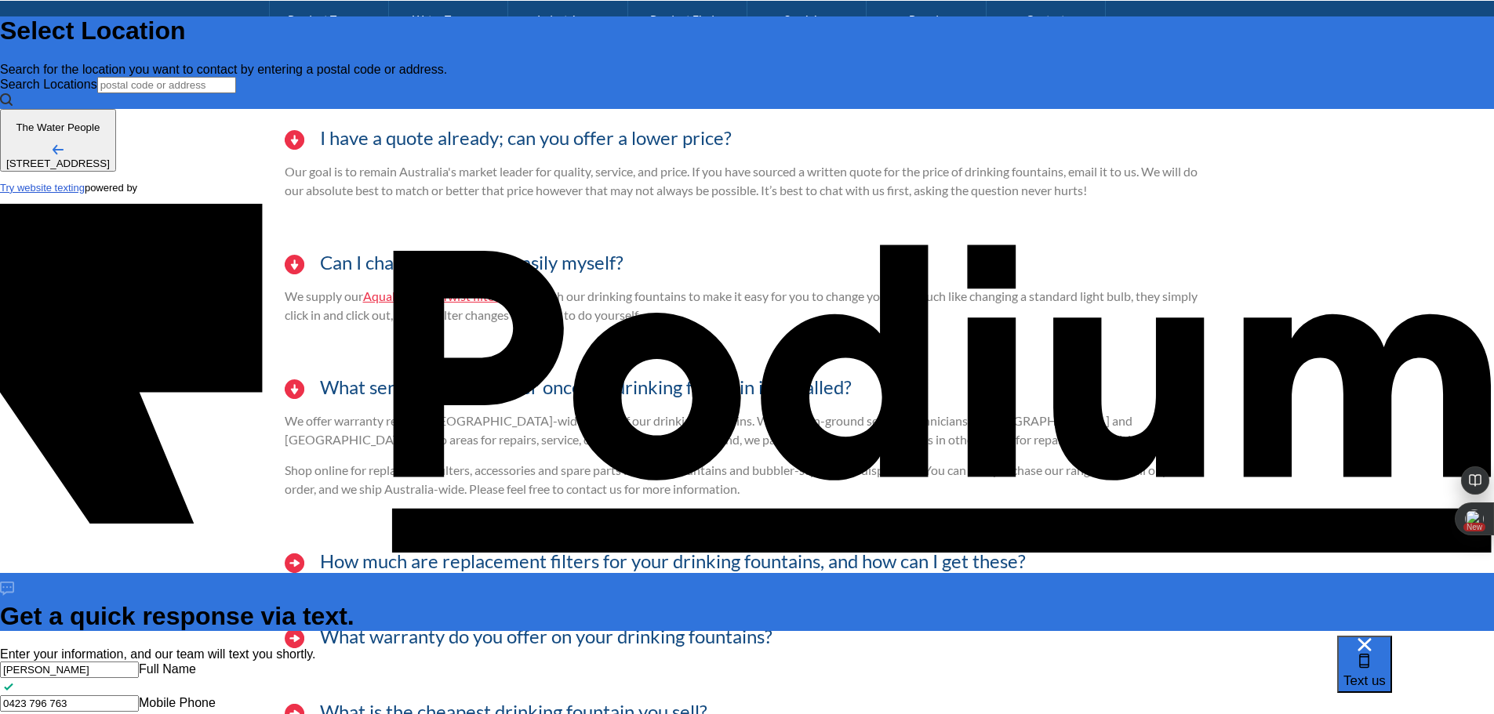
type textarea "Seeking a quote for water fountain to be"
type textarea "x"
type textarea "Seeking a quote for water fountain to be in"
type textarea "x"
type textarea "Seeking a quote for water fountain to be ins"
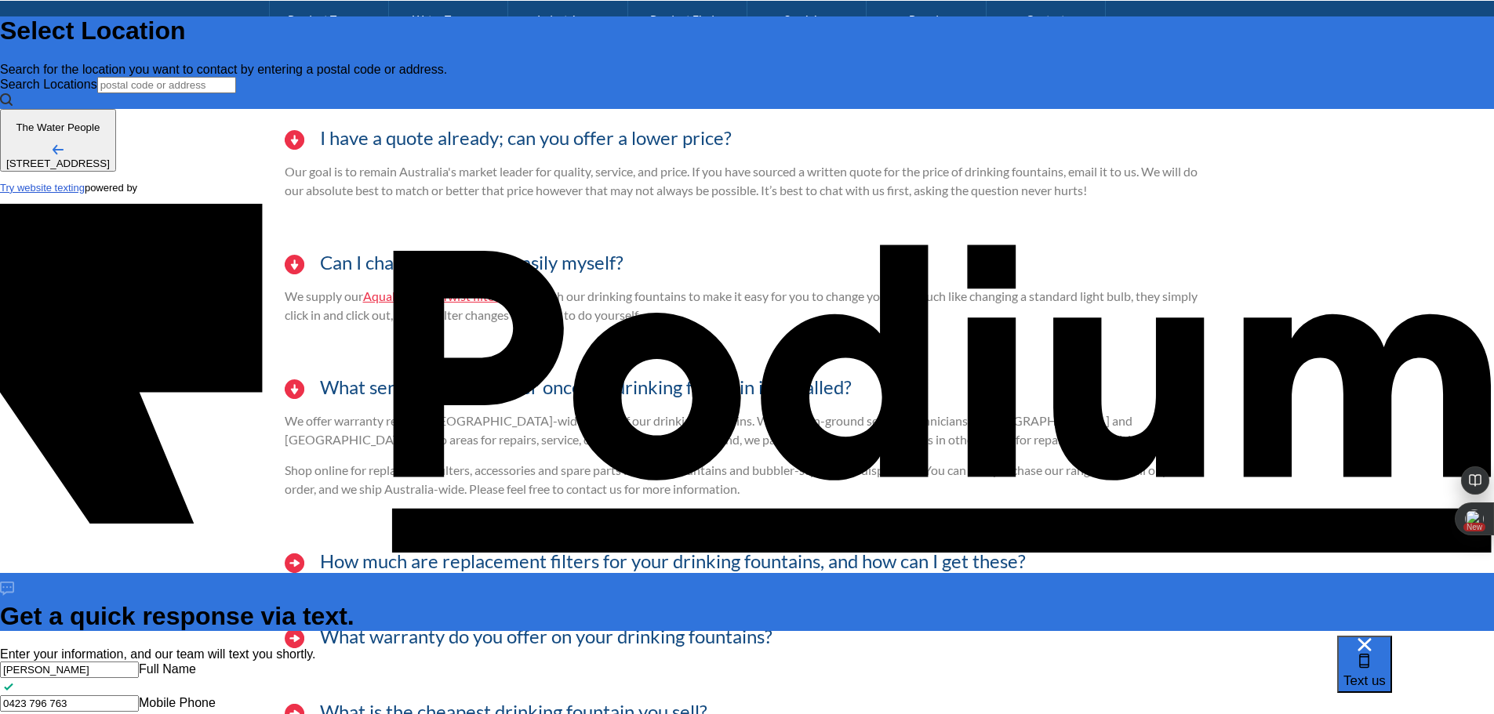
type textarea "x"
type textarea "Seeking a quote for water fountain to be insta"
type textarea "x"
type textarea "Seeking a quote for water fountain to be instal"
type textarea "x"
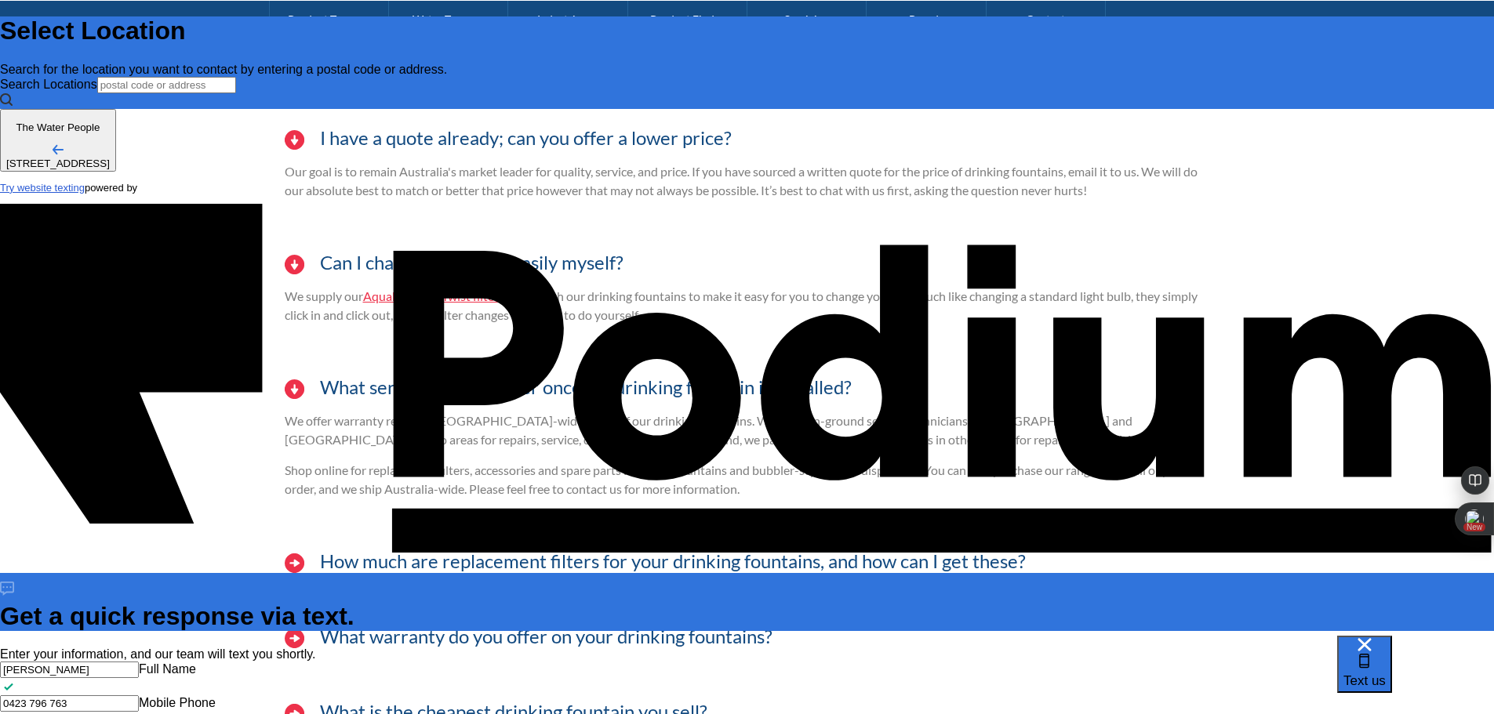
type textarea "Seeking a quote for water fountain to be installe"
type textarea "x"
type textarea "Seeking a quote for water fountain to be installe d"
type textarea "x"
type textarea "Seeking a quote for water fountain to be installe din"
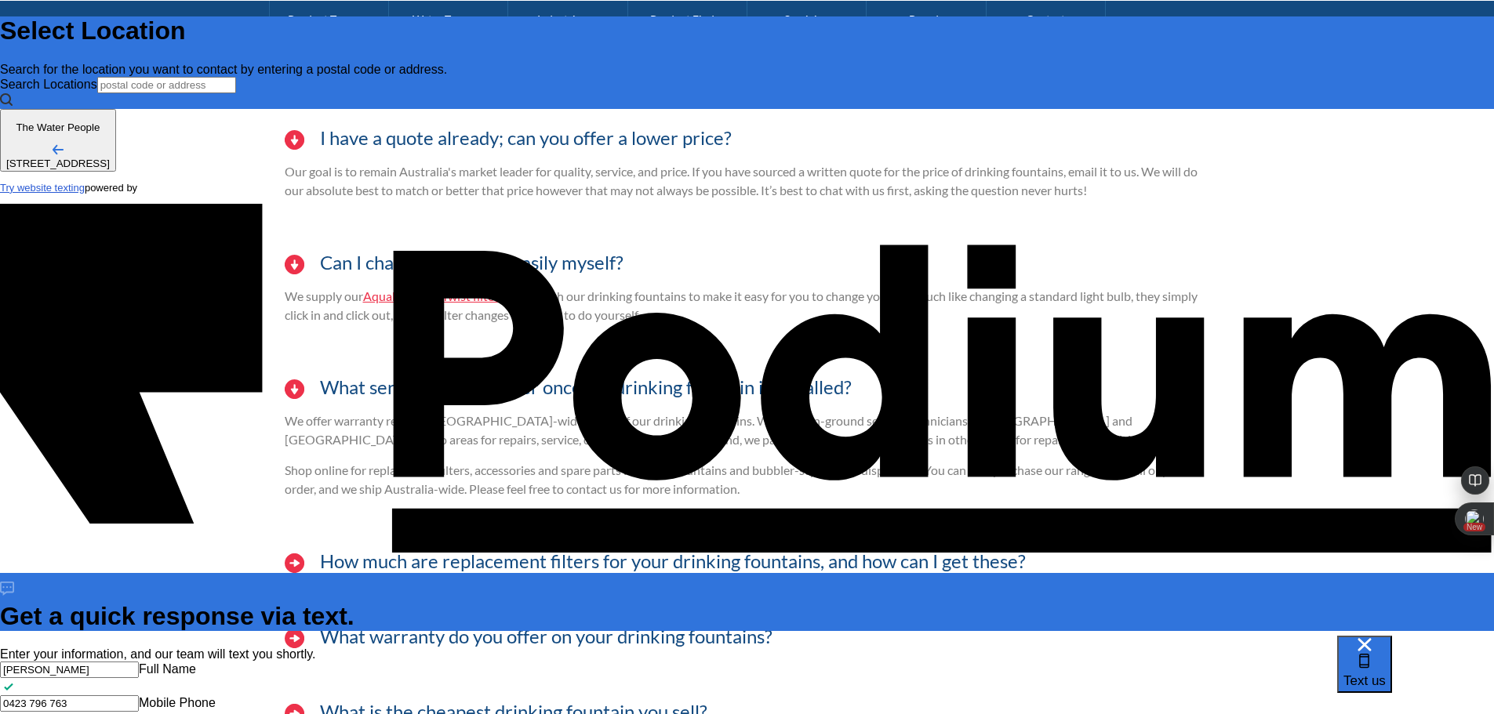
type textarea "x"
type textarea "Seeking a quote for water fountain to be installe dins"
type textarea "x"
type textarea "Seeking a quote for water fountain to be installe din"
type textarea "x"
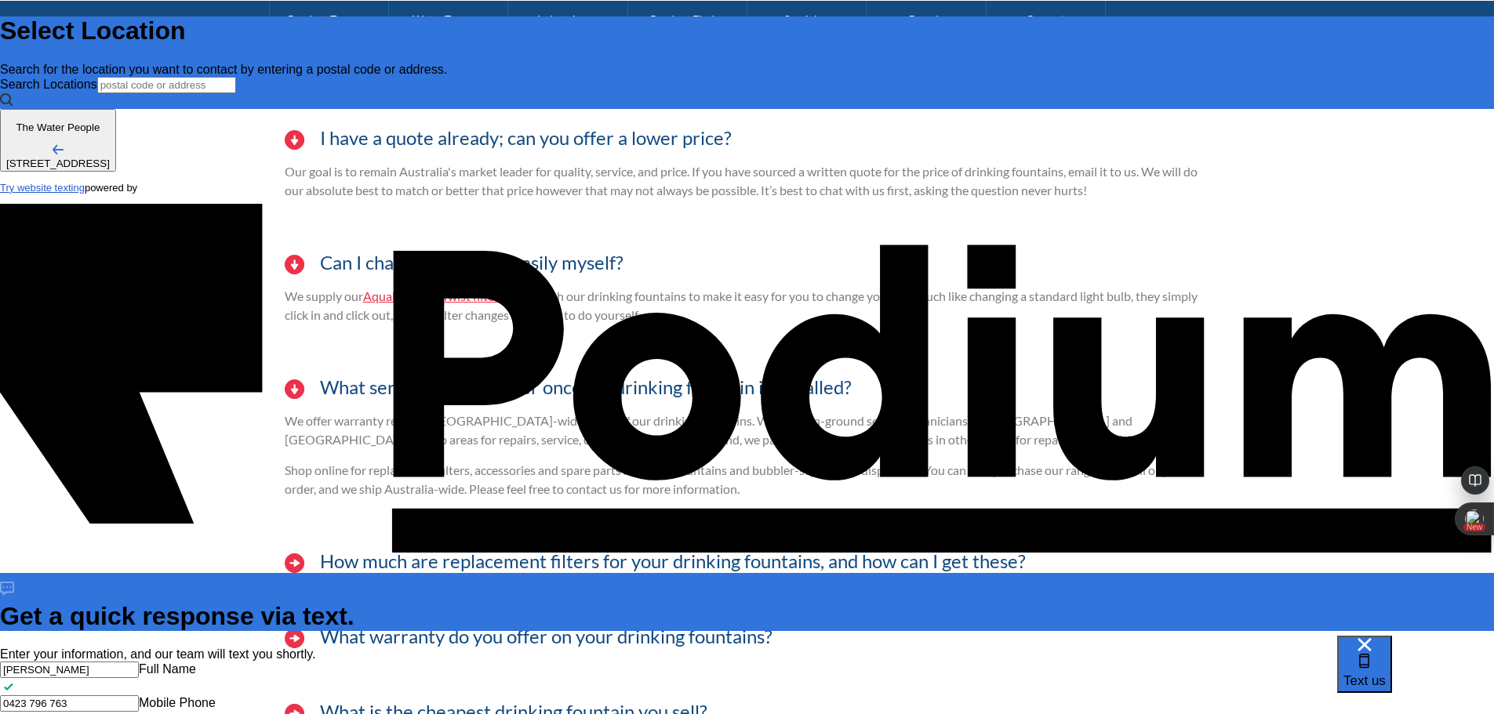
type textarea "Seeking a quote for water fountain to be installe d"
type textarea "Seeking a quote for water fountain to be installe"
type textarea "x"
type textarea "Seeking a quote for water fountain to be installe"
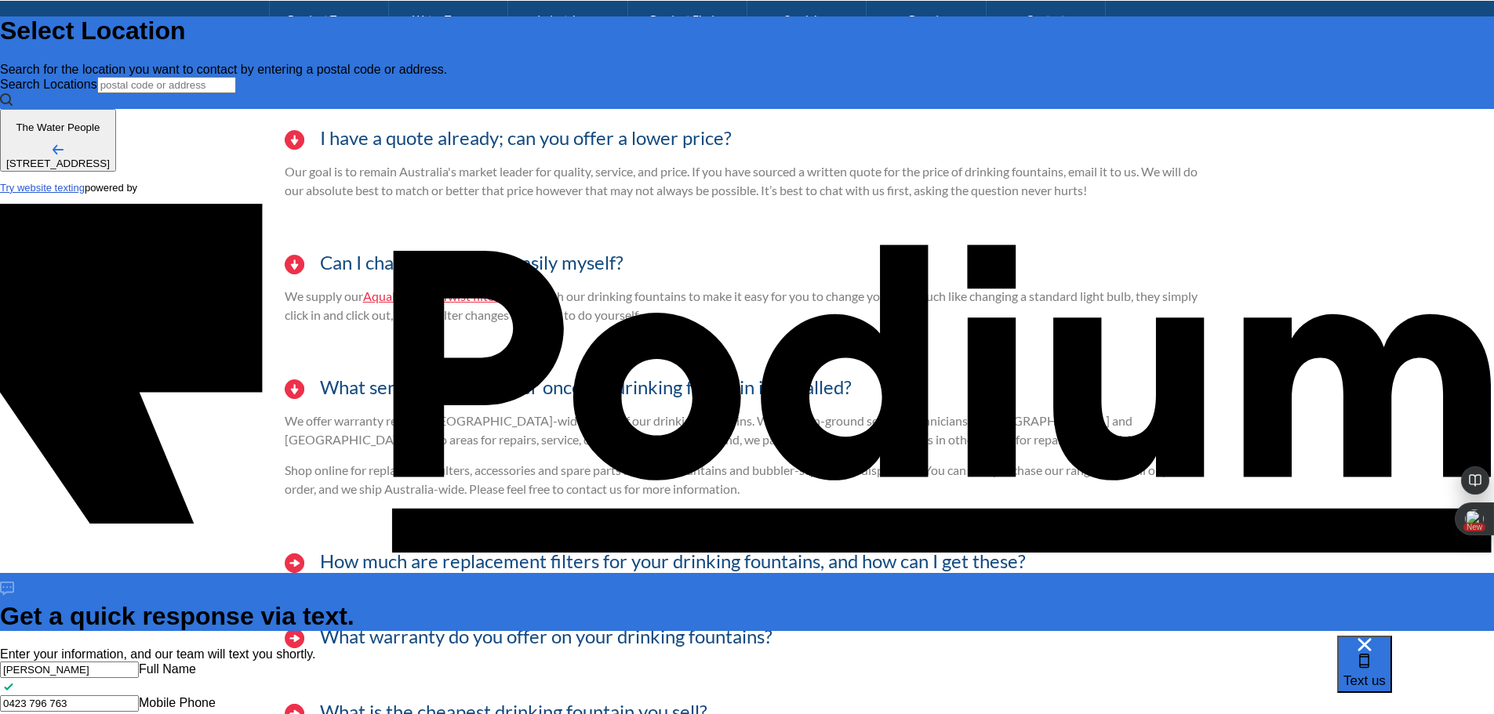
type textarea "x"
type textarea "Seeking a quote for water fountain to be installed"
type textarea "x"
type textarea "Seeking a quote for water fountain to be installed ins"
type textarea "x"
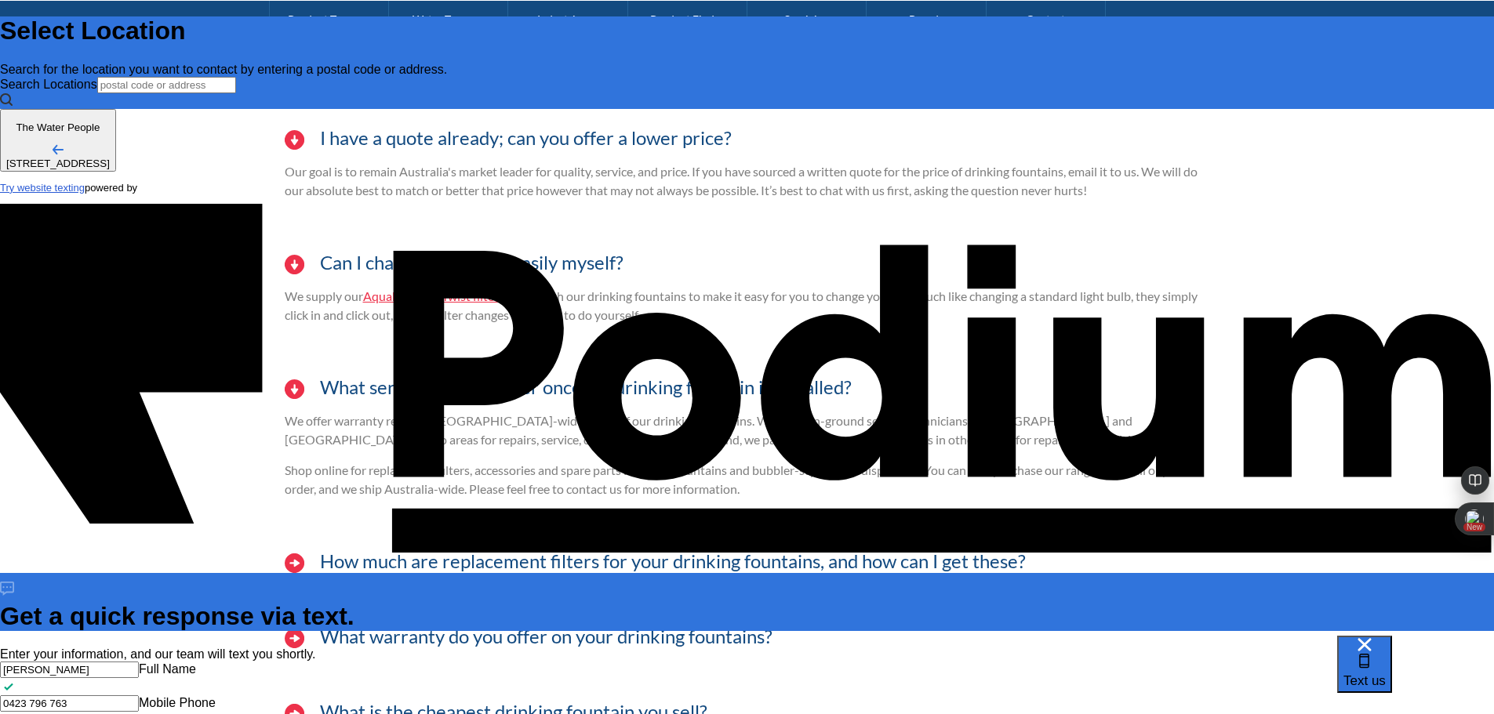
type textarea "Seeking a quote for water fountain to be installed insi"
type textarea "x"
type textarea "Seeking a quote for water fountain to be installed insid"
type textarea "Seeking a quote for water fountain to be installed inside"
type textarea "x"
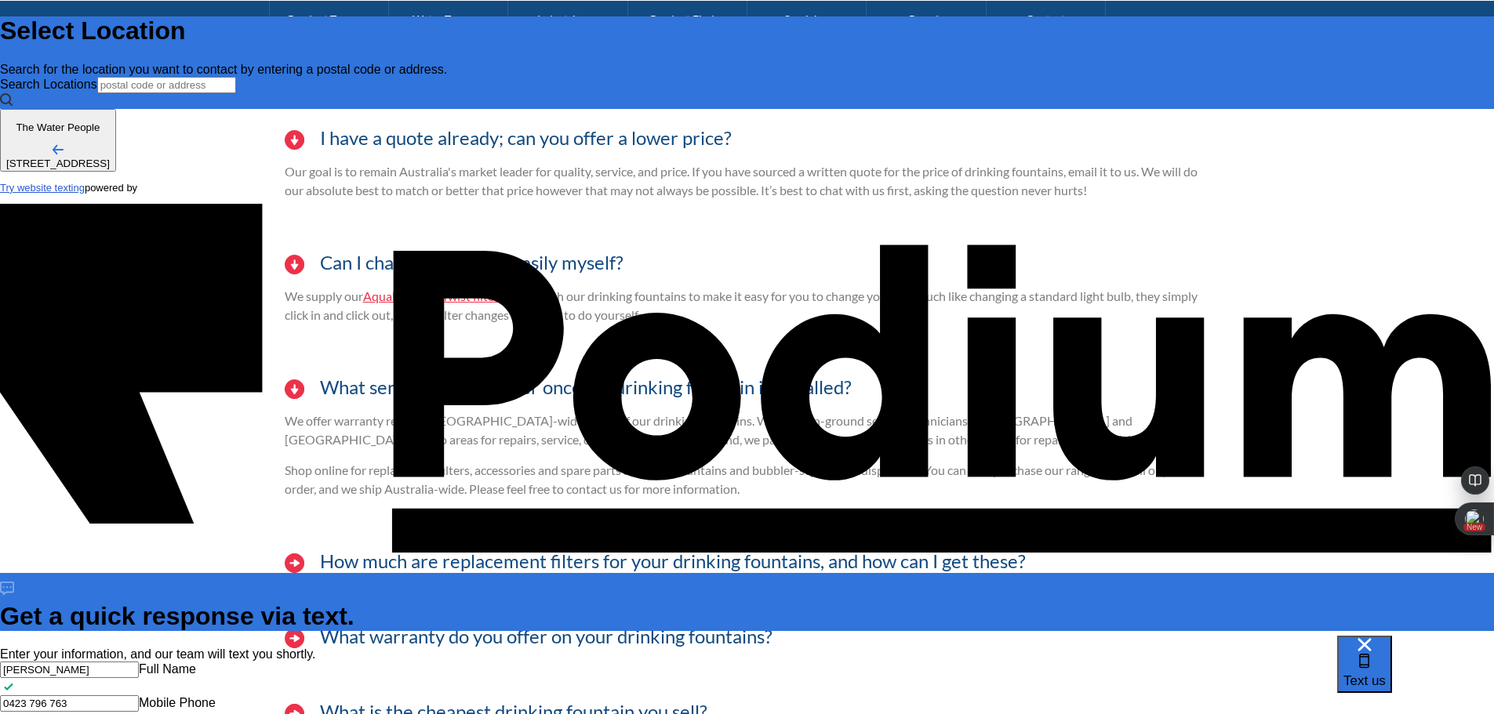
type textarea "x"
type textarea "Seeking a quote for water fountain to be installed inside a"
type textarea "x"
type textarea "Seeking a quote for water fountain to be installed inside a g"
type textarea "x"
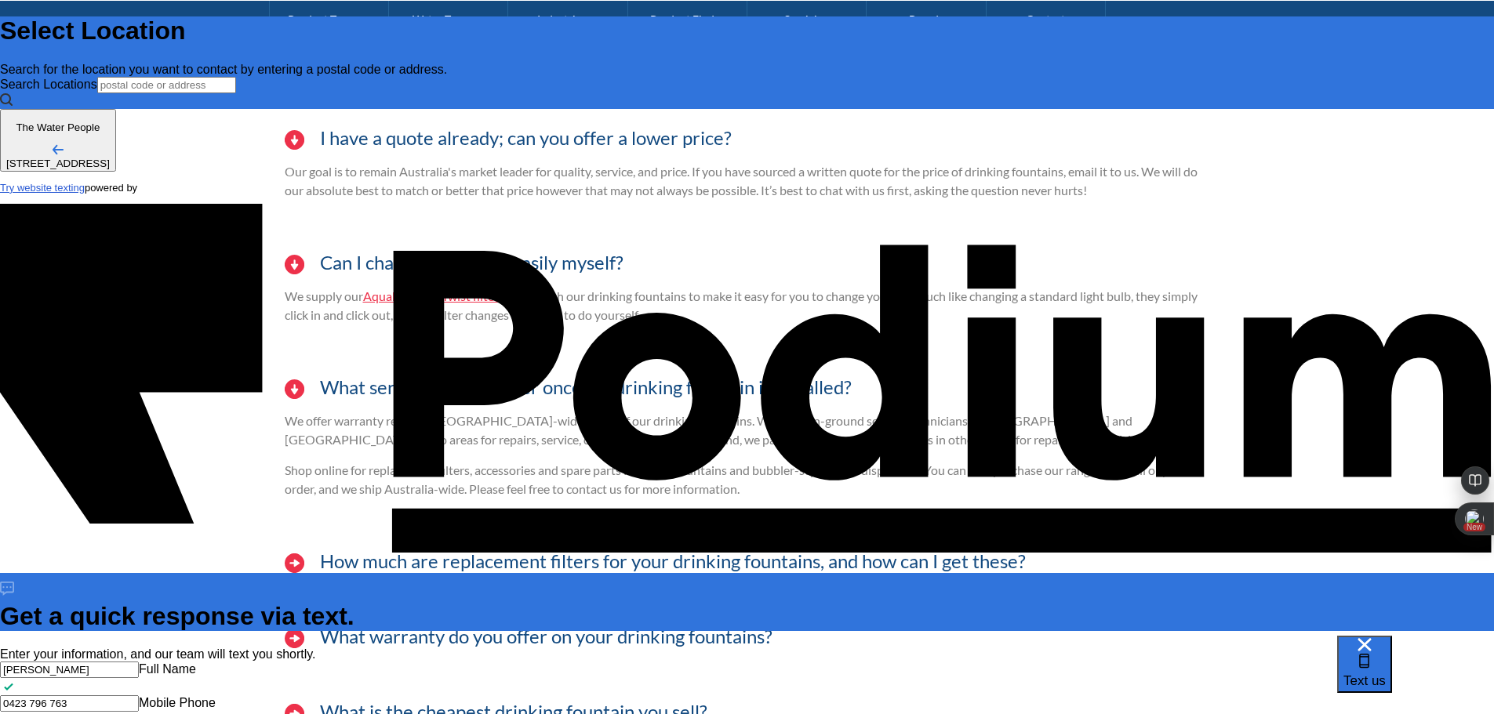
type textarea "Seeking a quote for water fountain to be installed inside a gy"
type textarea "x"
type textarea "Seeking a quote for water fountain to be installed inside a gym"
type textarea "x"
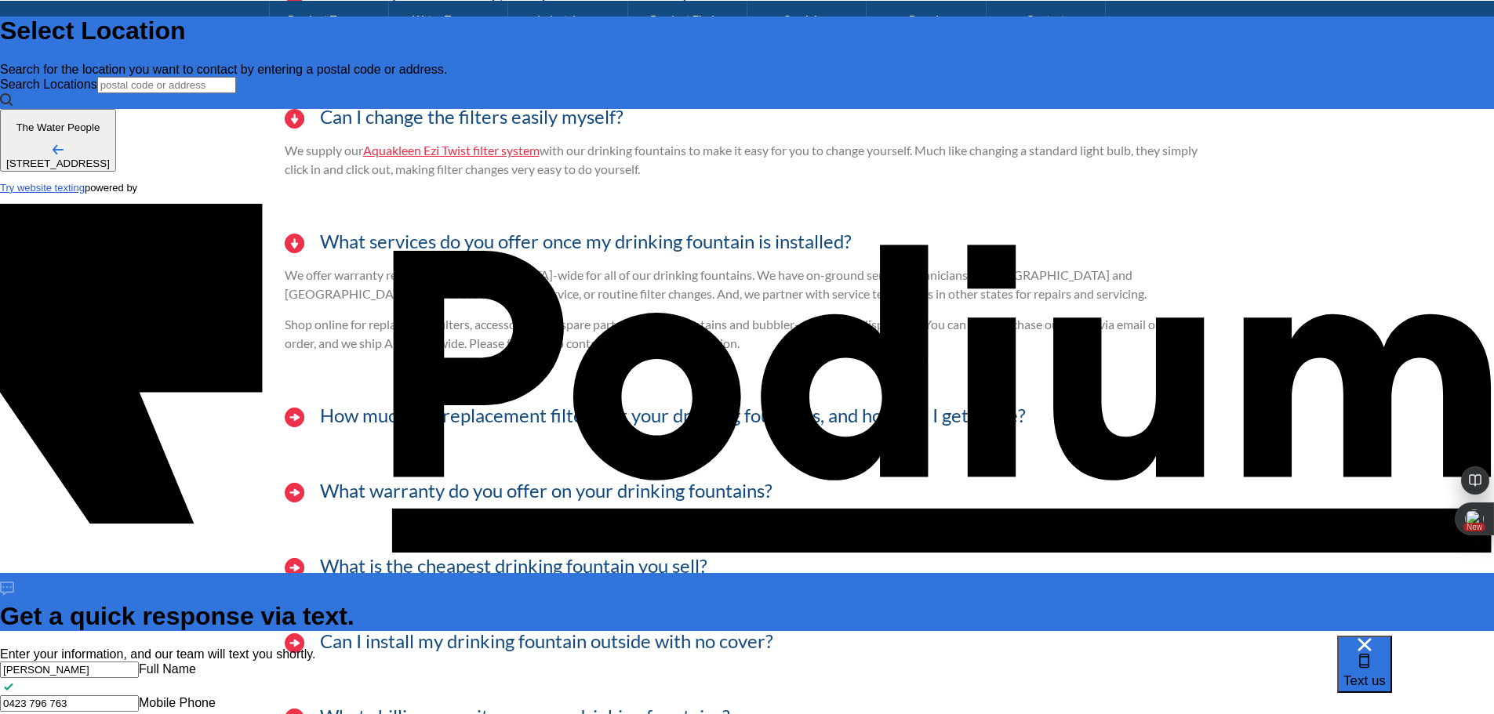
scroll to position [4469, 0]
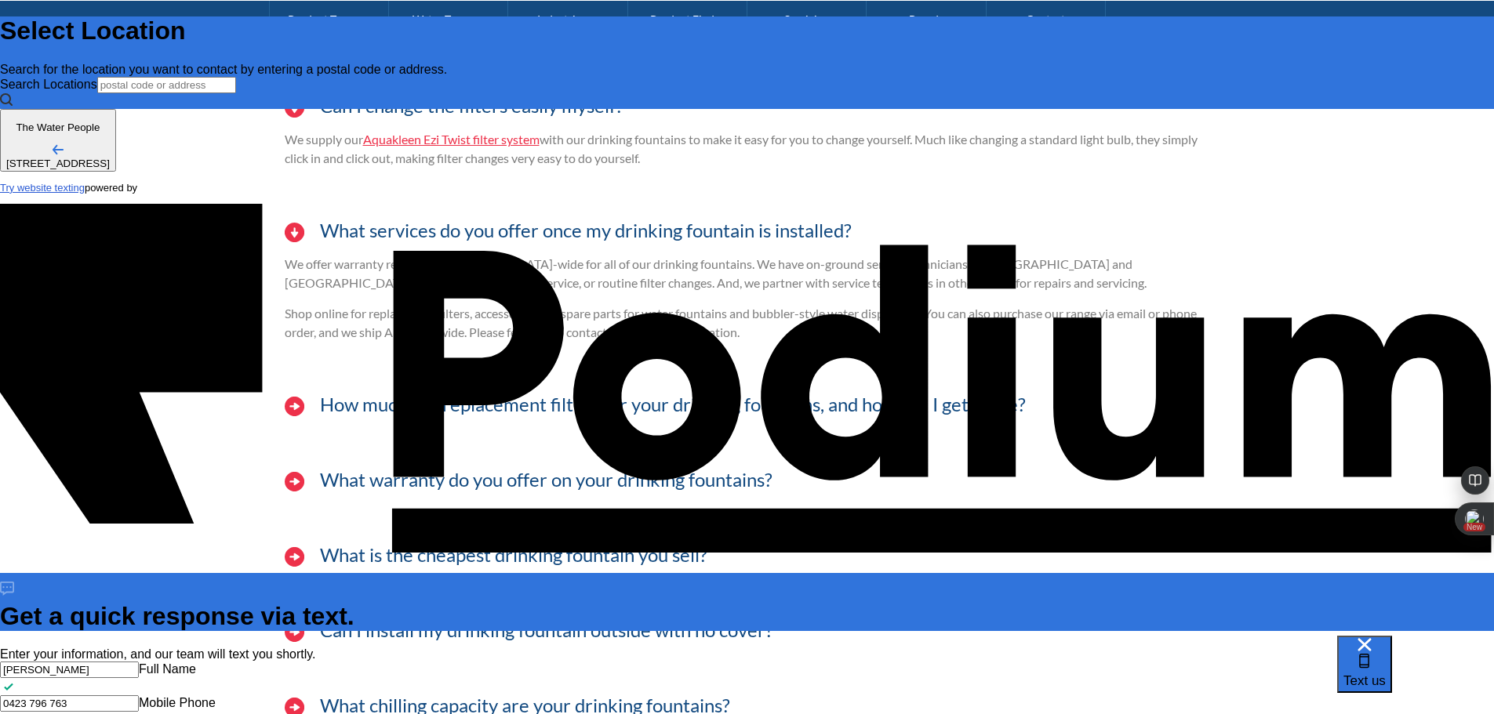
type textarea "Seeking a quote for water fountain to be installed inside a gym."
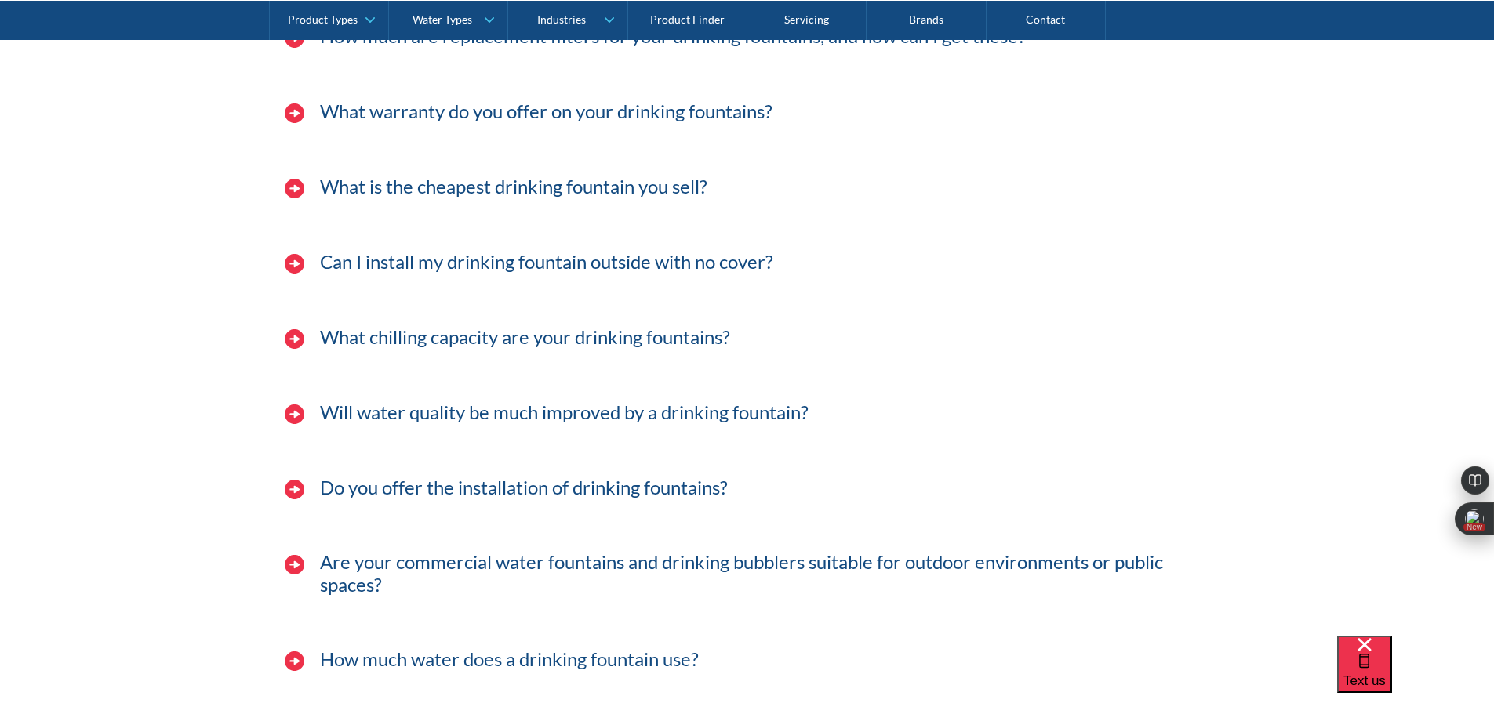
scroll to position [4861, 0]
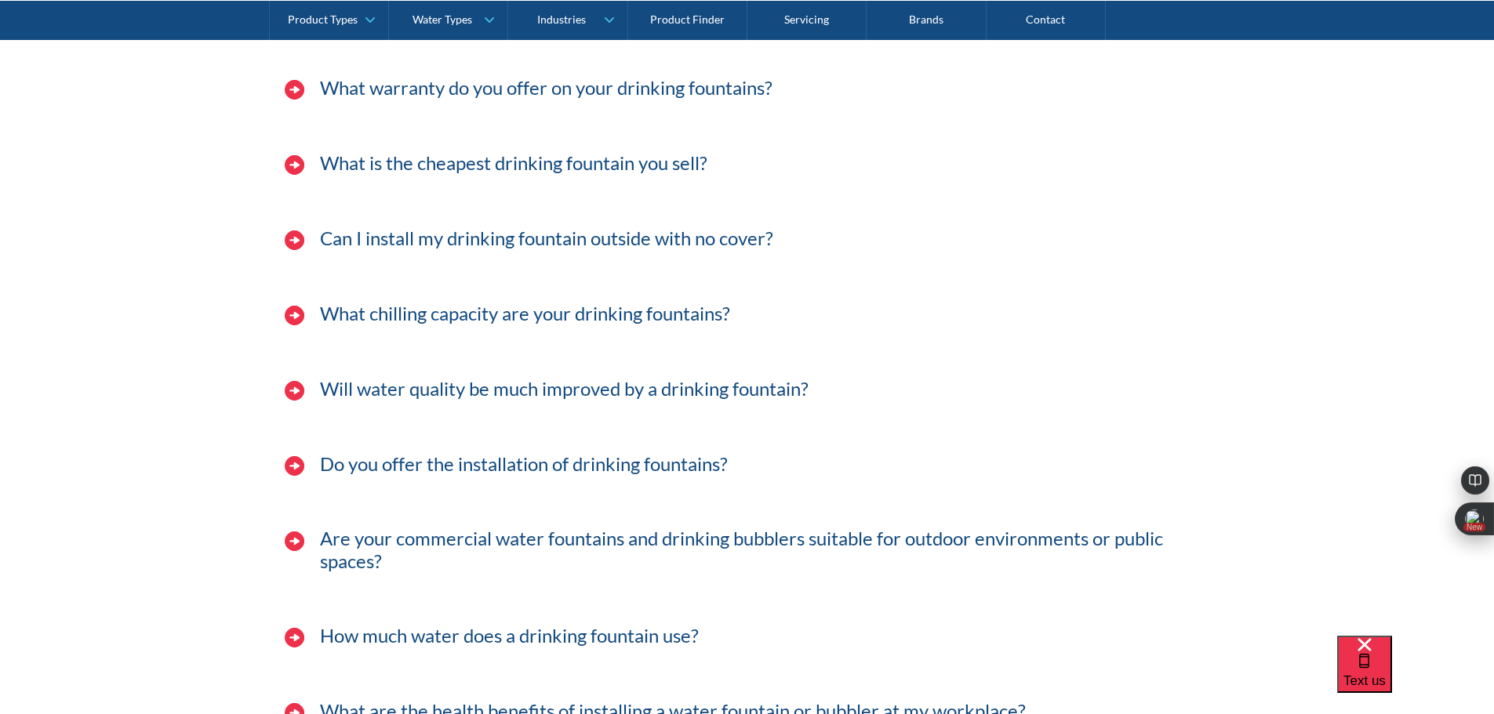
click at [296, 317] on img at bounding box center [295, 316] width 20 height 20
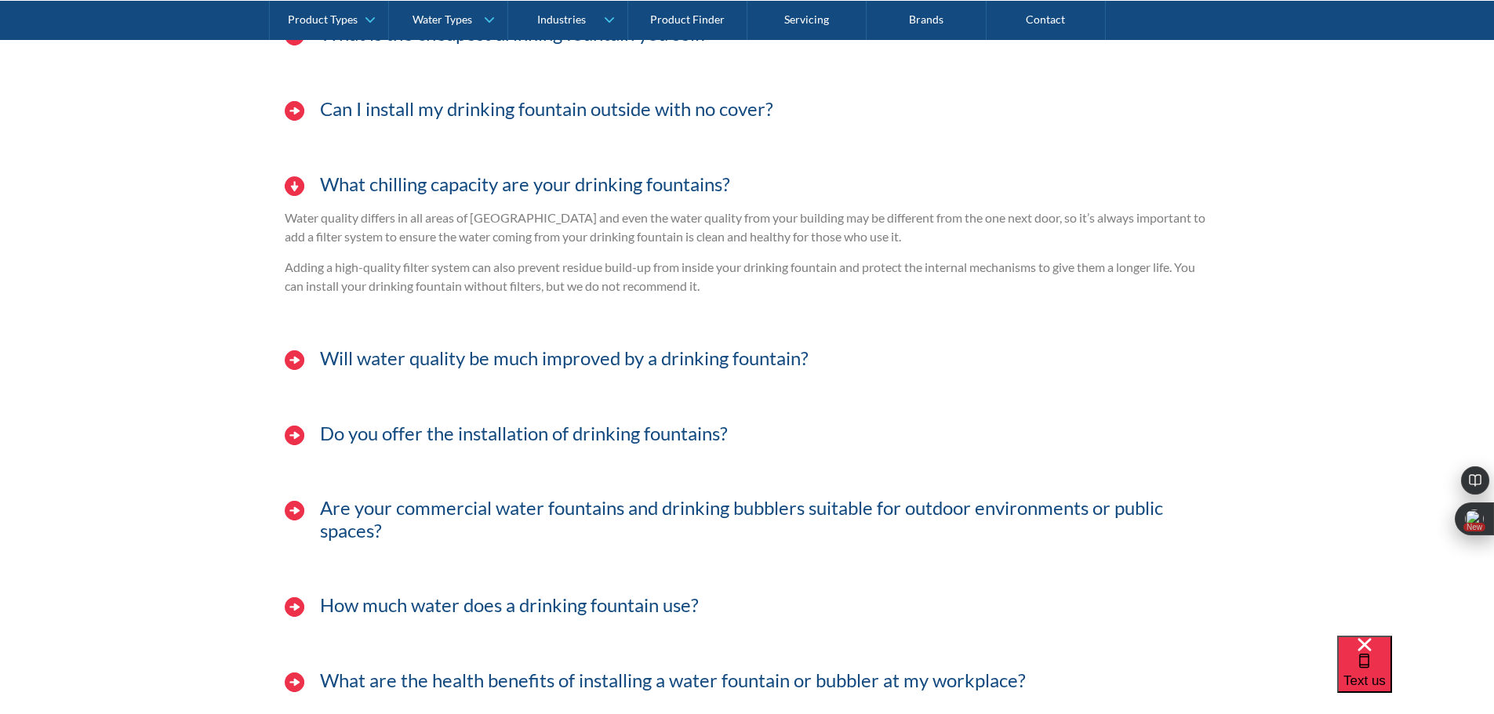
scroll to position [5018, 0]
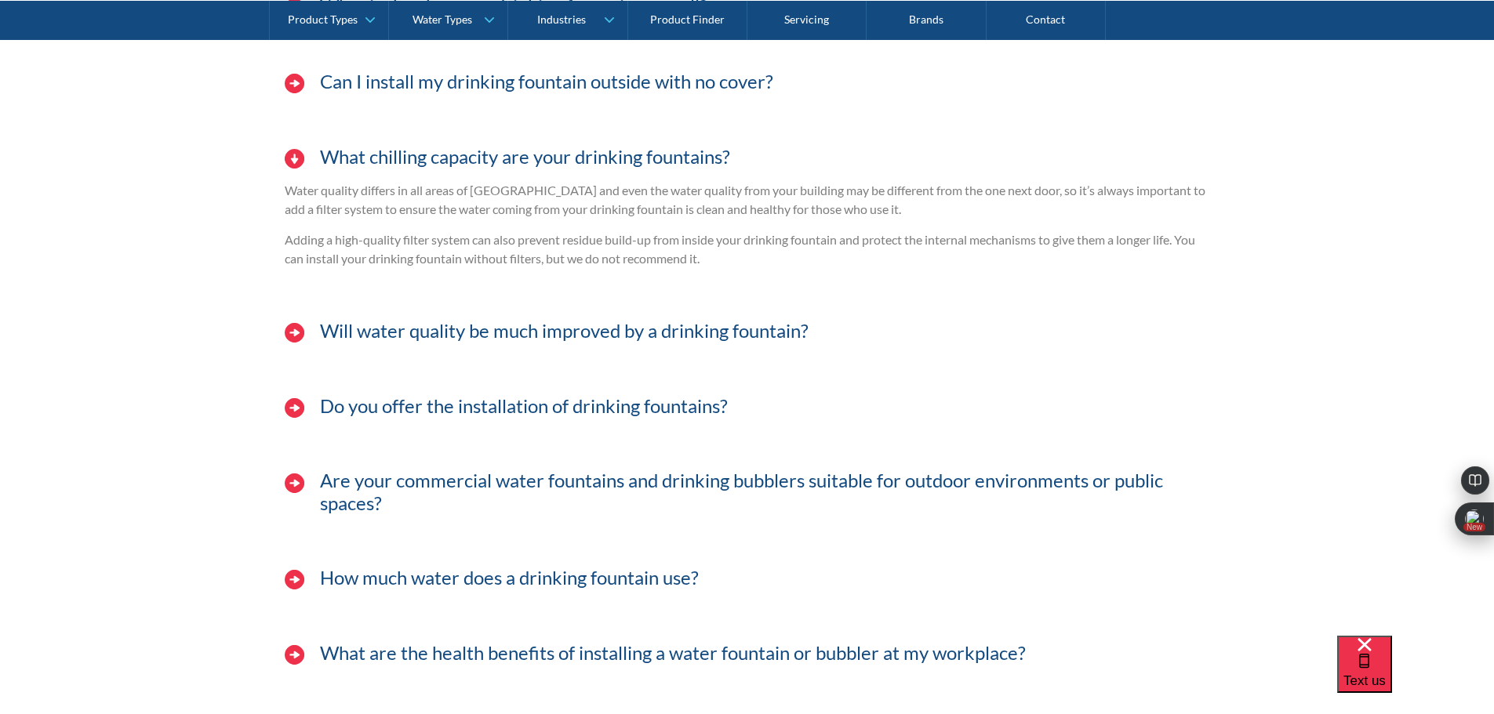
click at [278, 402] on div at bounding box center [294, 406] width 35 height 24
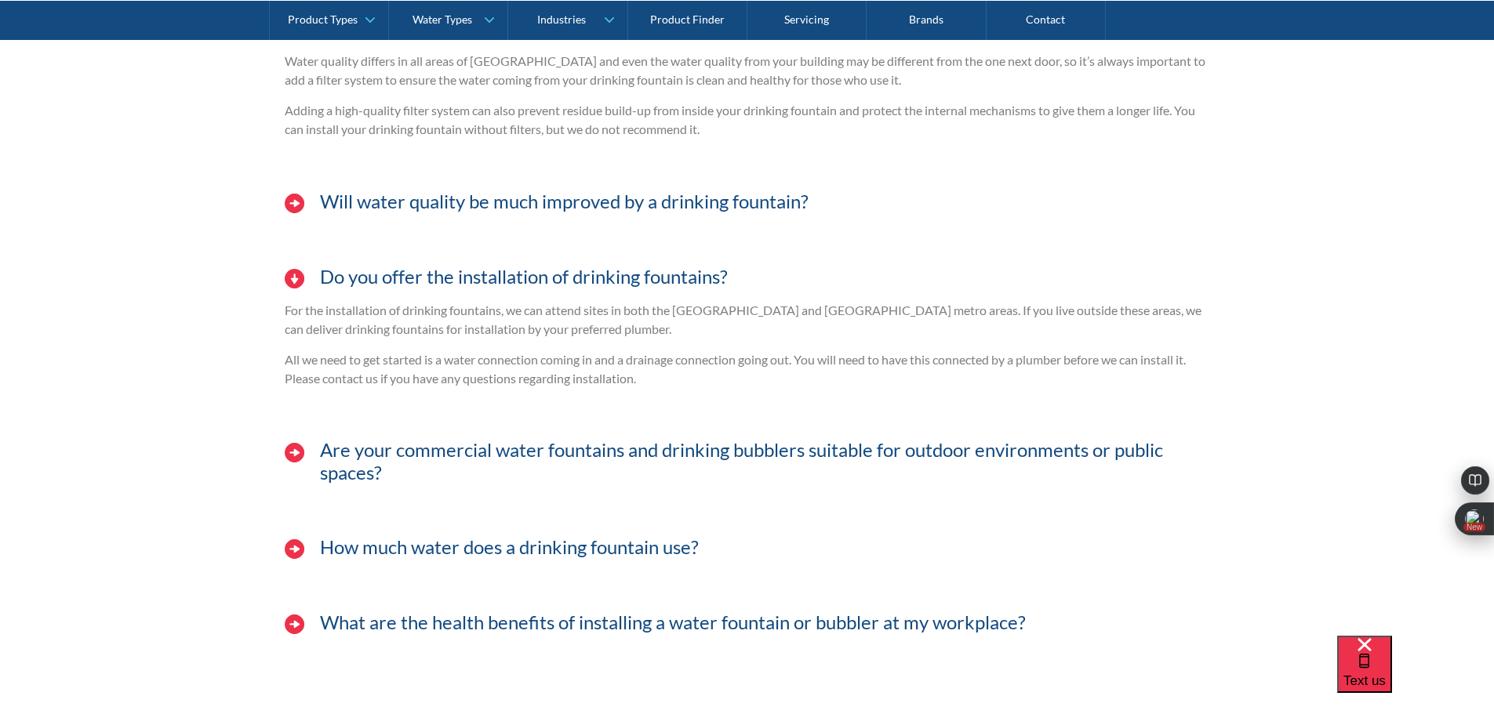
scroll to position [5174, 0]
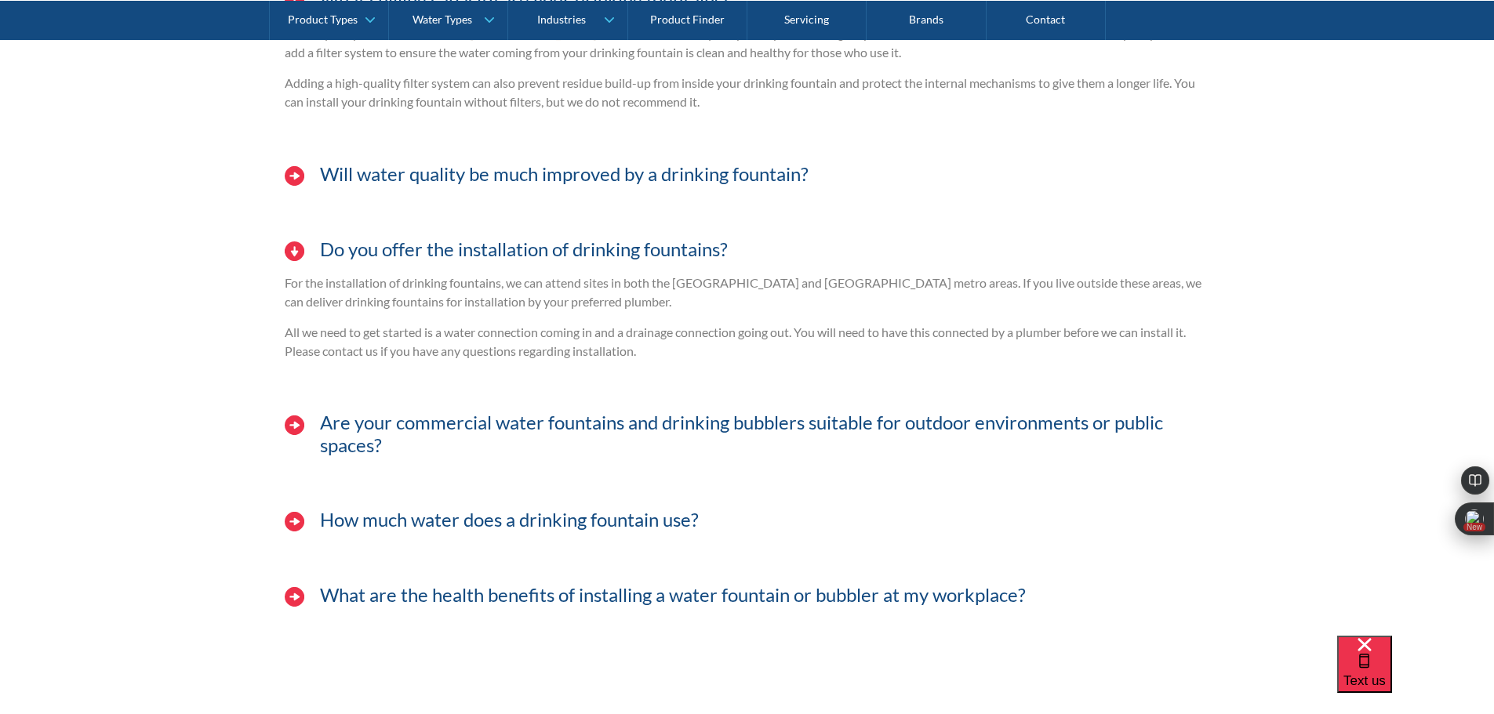
click at [295, 421] on img at bounding box center [295, 426] width 20 height 20
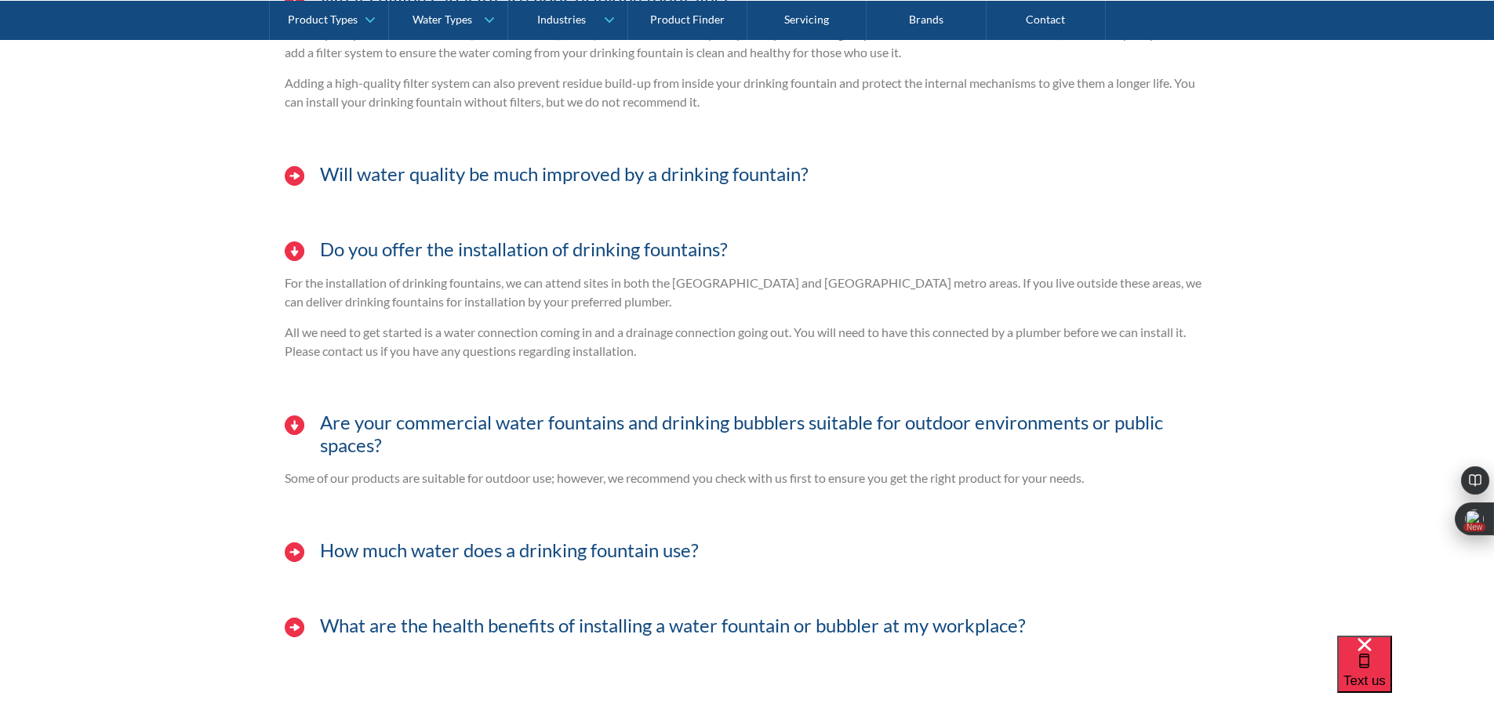
click at [295, 421] on img at bounding box center [295, 426] width 20 height 20
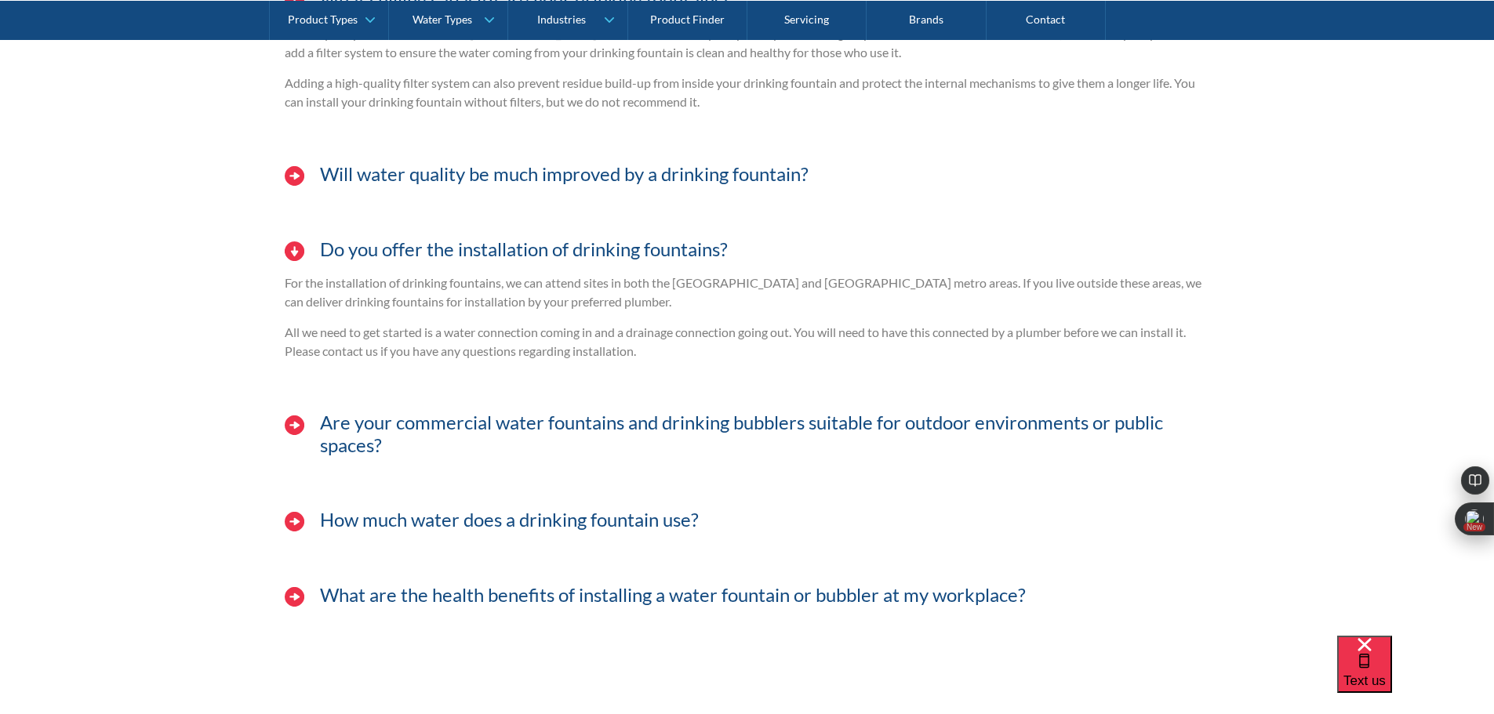
click at [289, 518] on img at bounding box center [295, 522] width 20 height 20
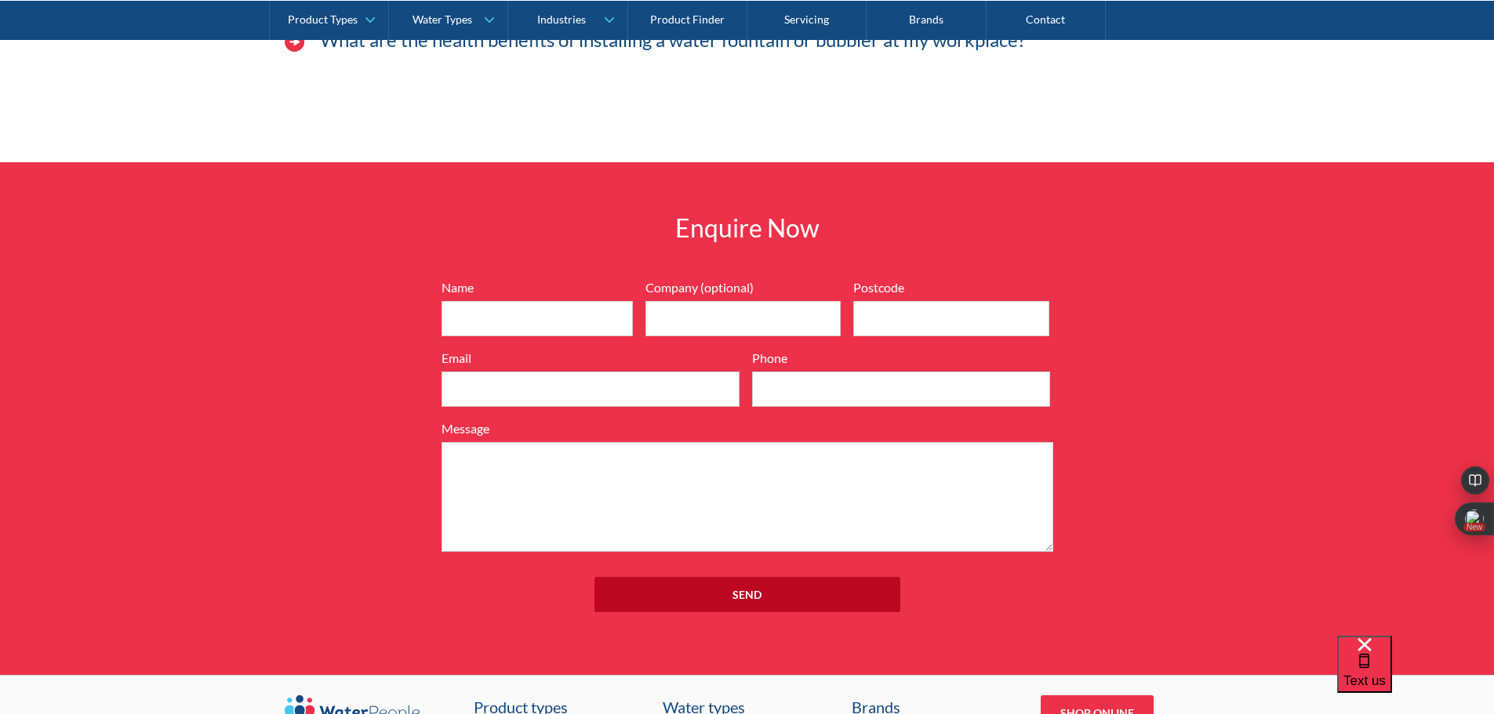
scroll to position [6074, 0]
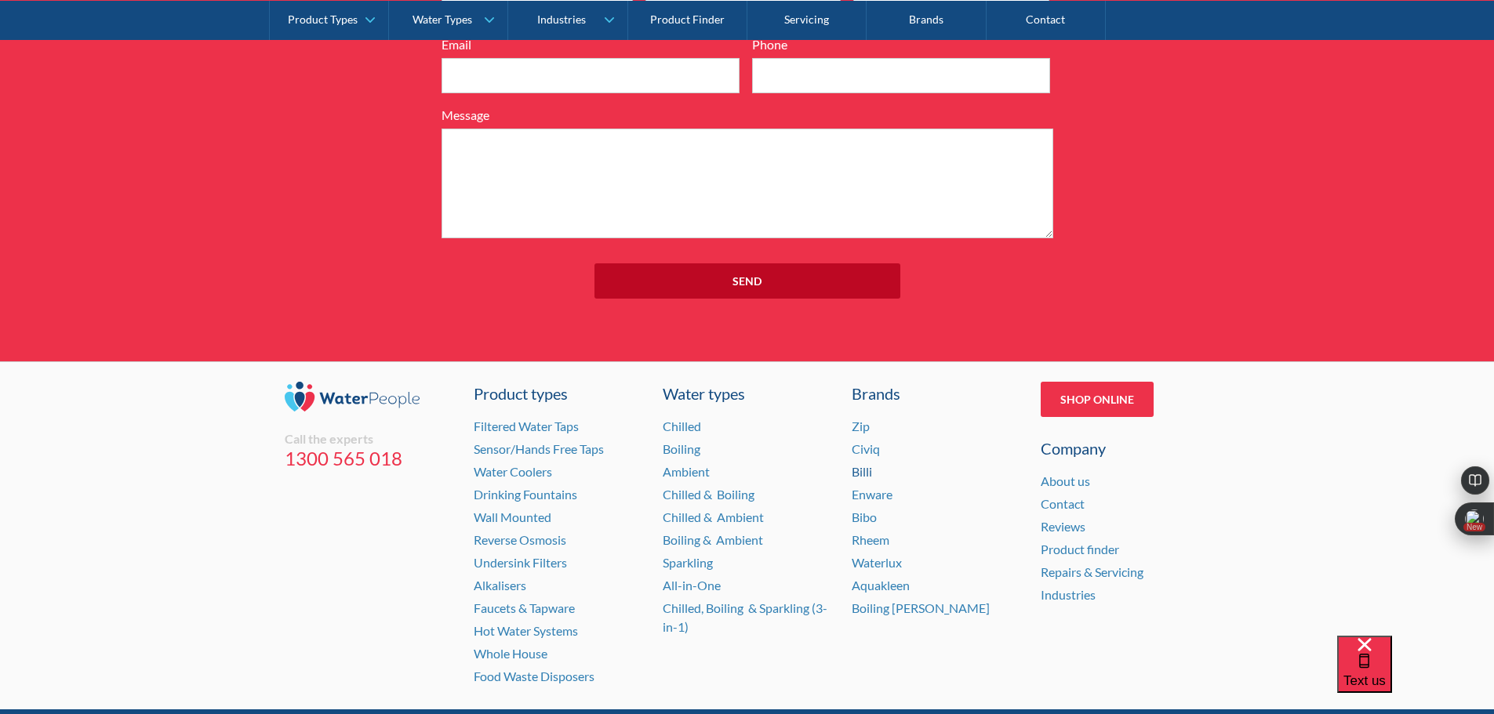
click at [862, 466] on link "Billi" at bounding box center [861, 471] width 20 height 15
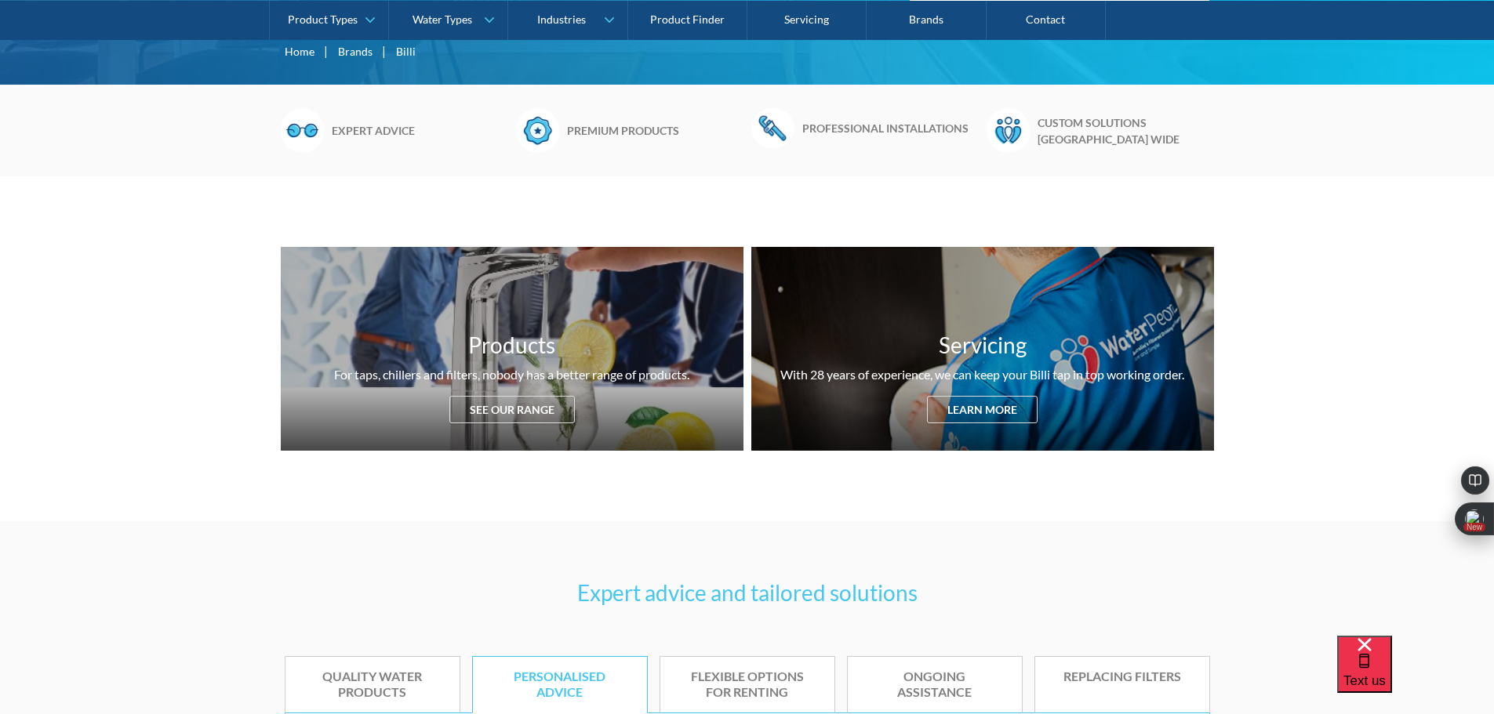
scroll to position [392, 0]
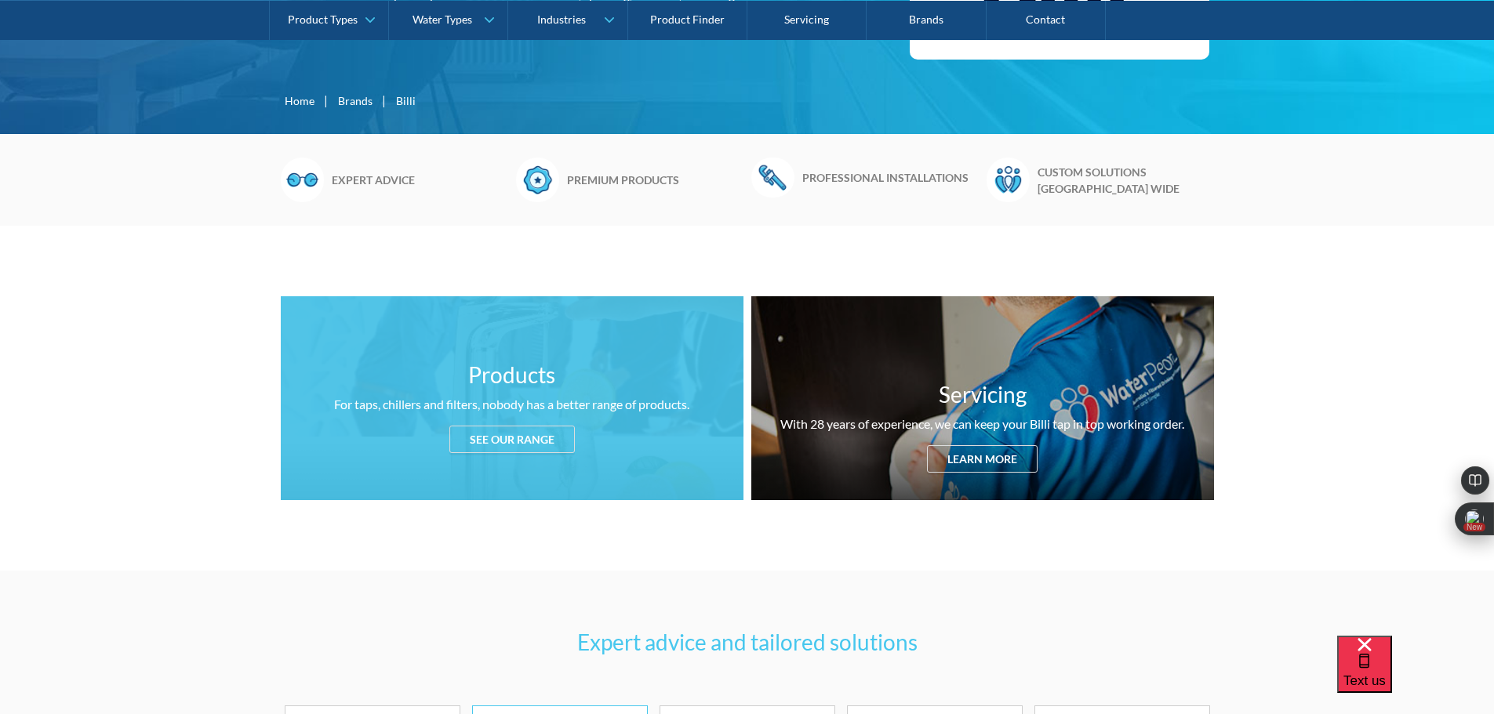
click at [516, 431] on div "See our range" at bounding box center [511, 439] width 125 height 27
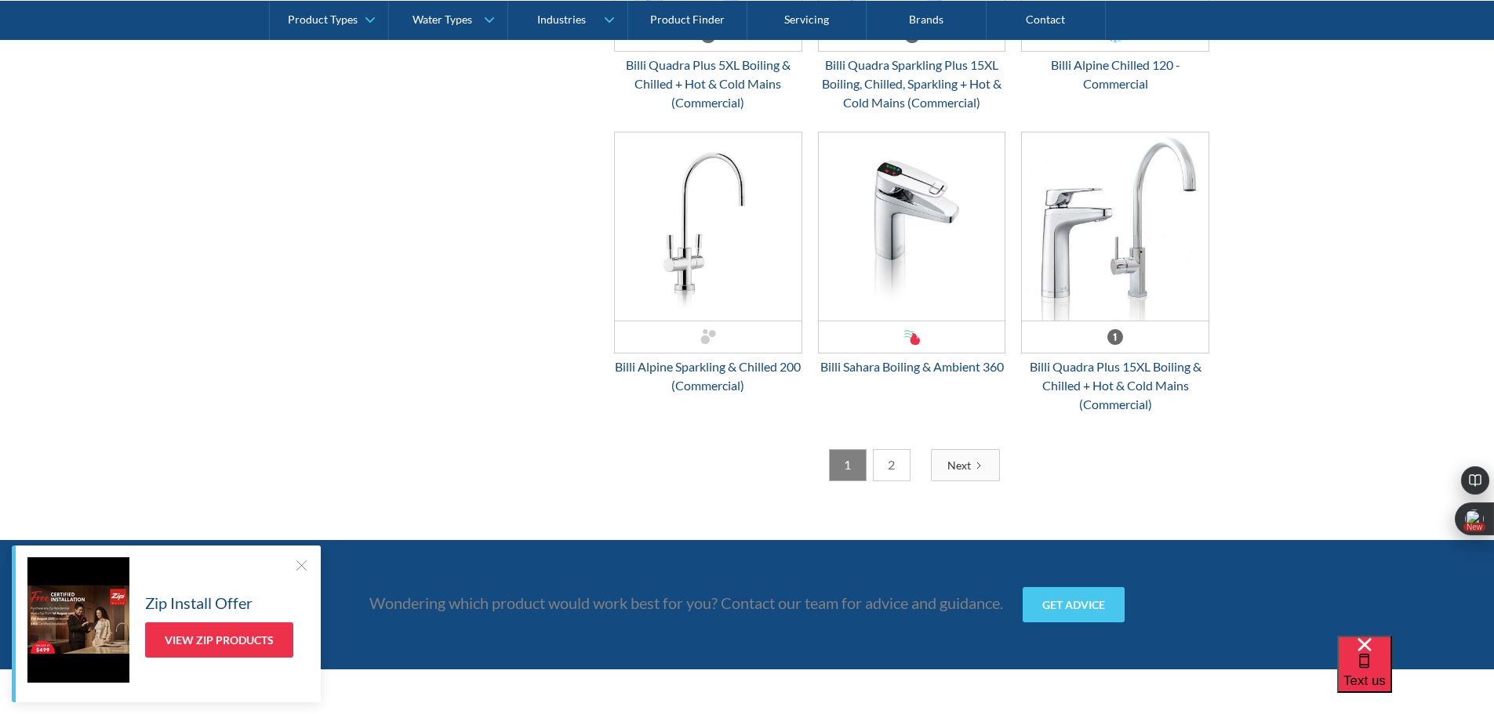
scroll to position [4030, 0]
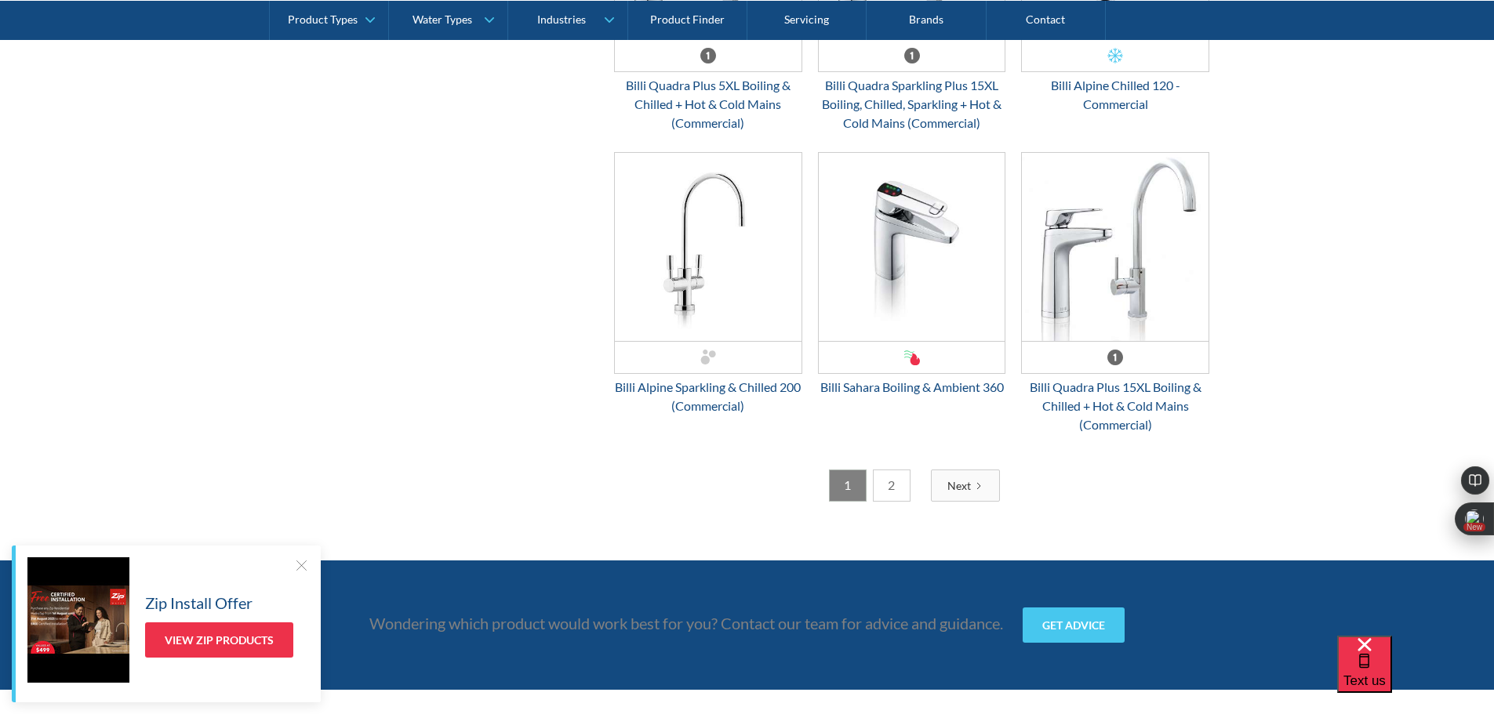
click at [971, 483] on link "Next" at bounding box center [965, 486] width 69 height 32
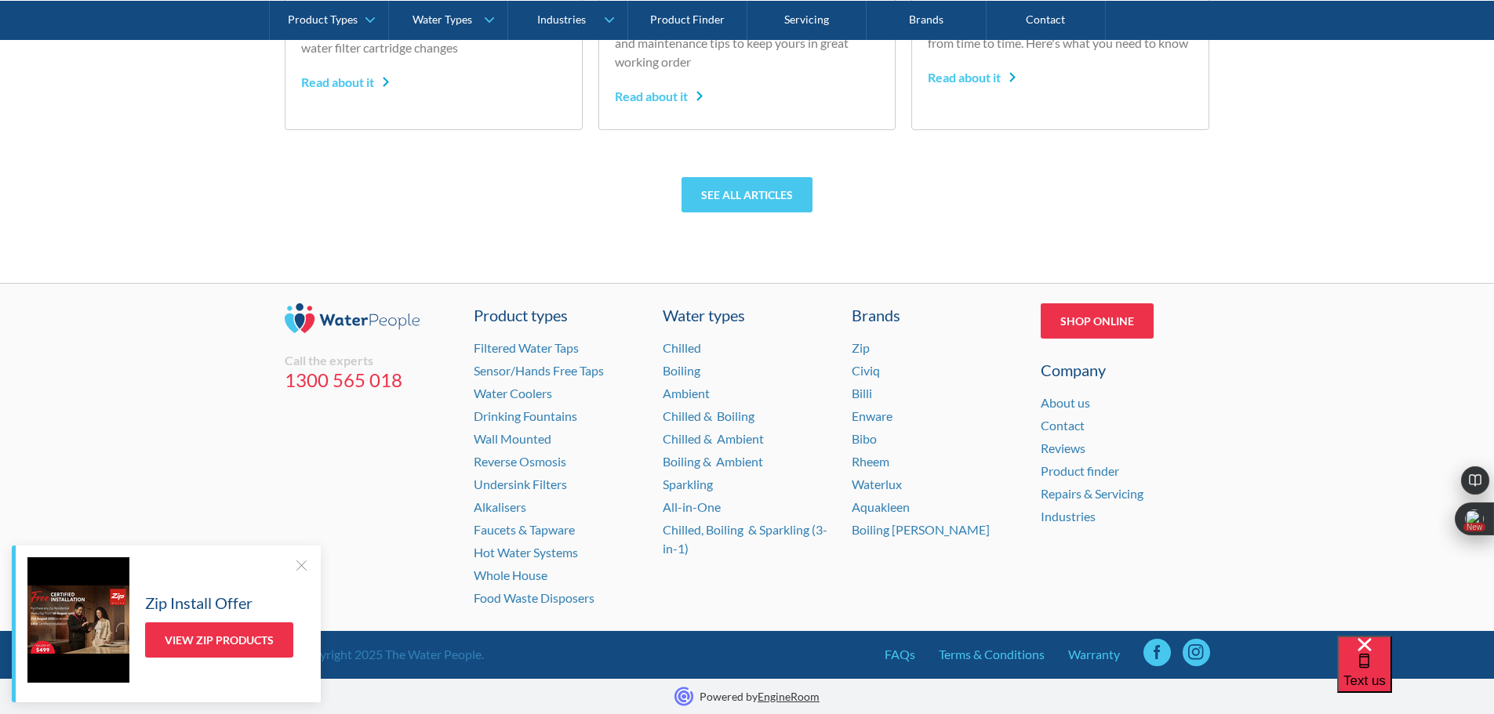
scroll to position [5222, 0]
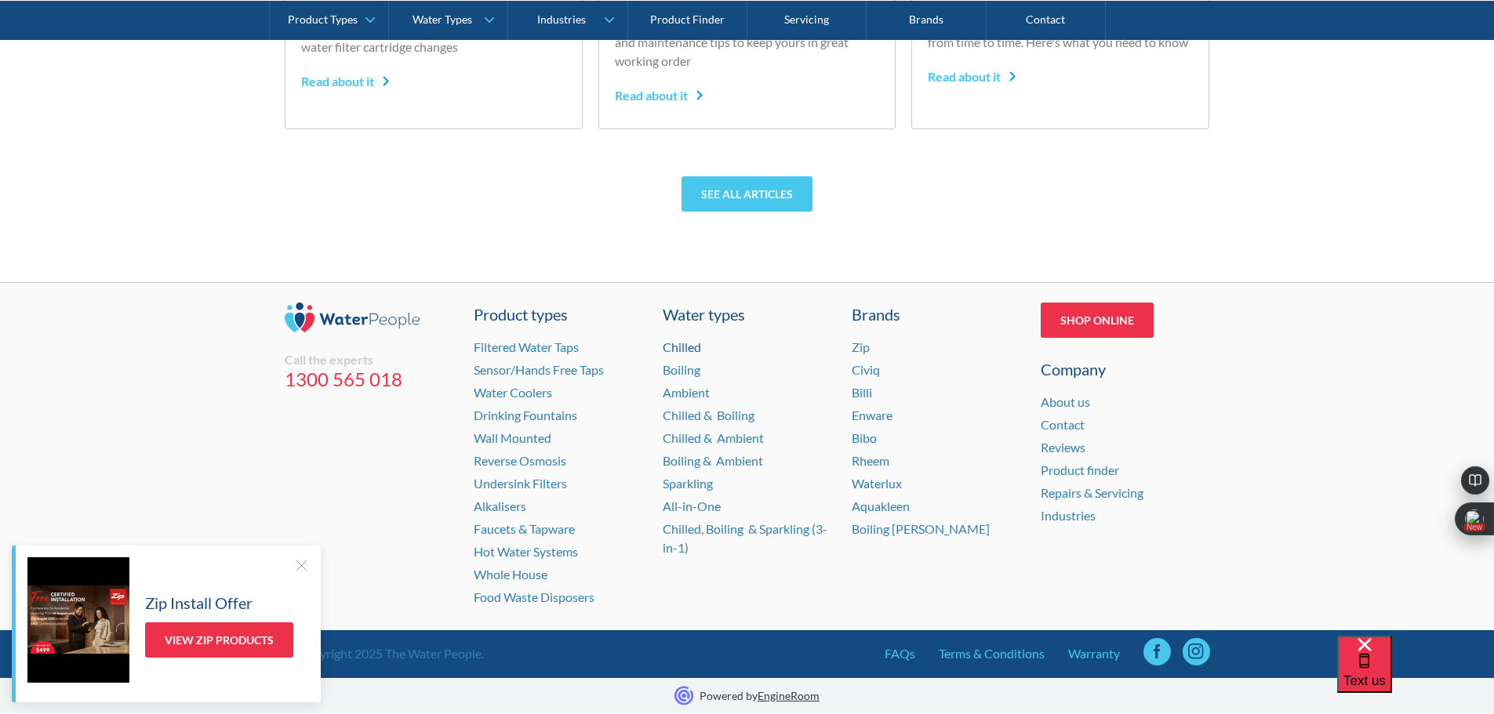
click at [681, 348] on link "Chilled" at bounding box center [681, 346] width 38 height 15
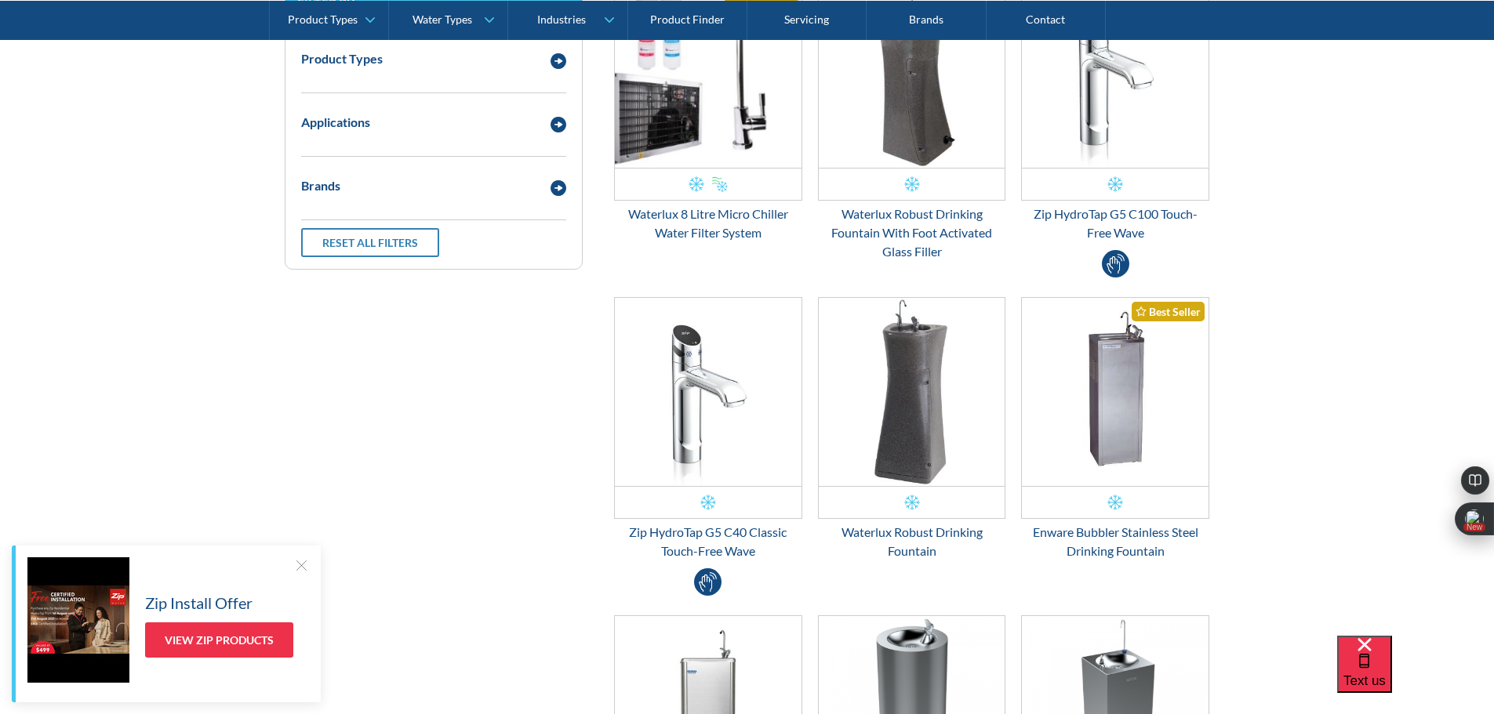
scroll to position [470, 0]
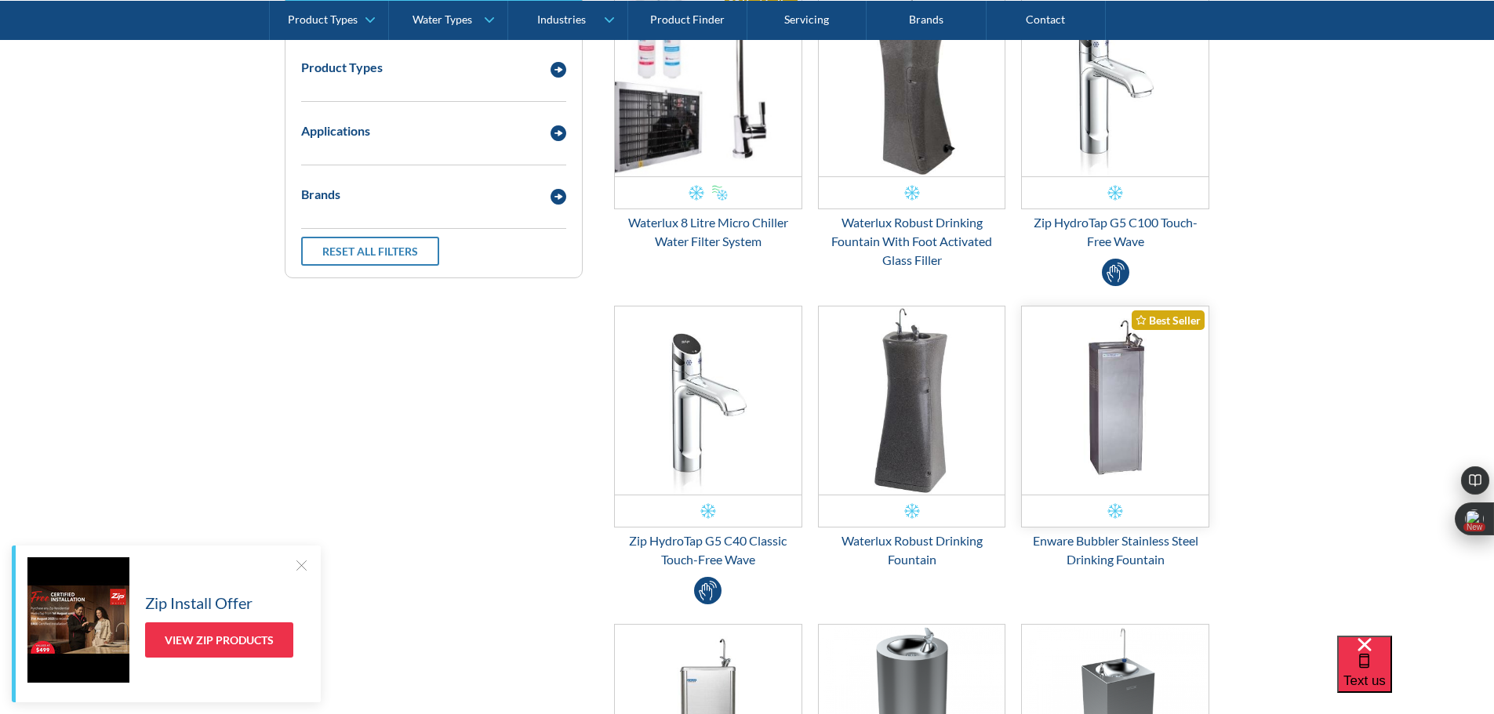
click at [1107, 401] on img "Email Form 3" at bounding box center [1115, 401] width 187 height 188
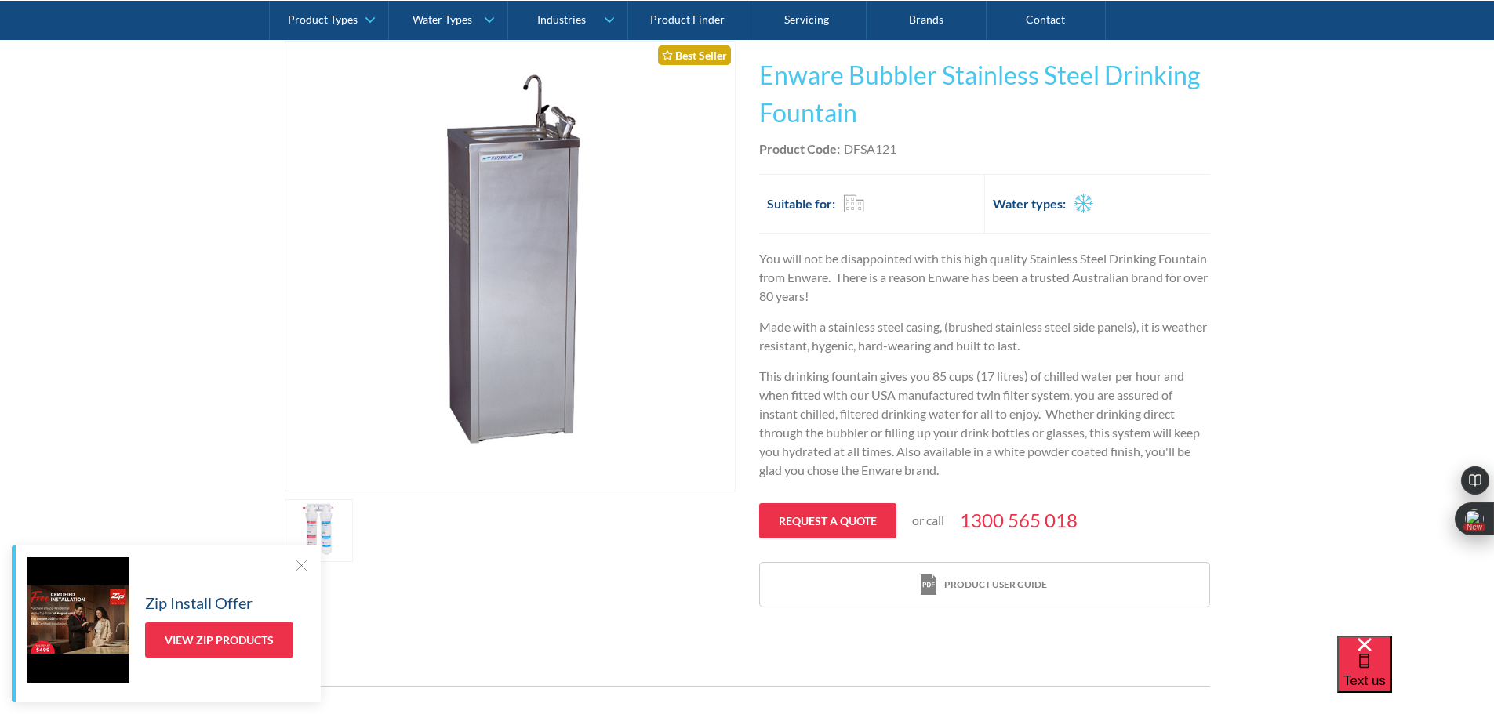
scroll to position [314, 0]
click at [830, 525] on link "Request a quote" at bounding box center [827, 522] width 137 height 35
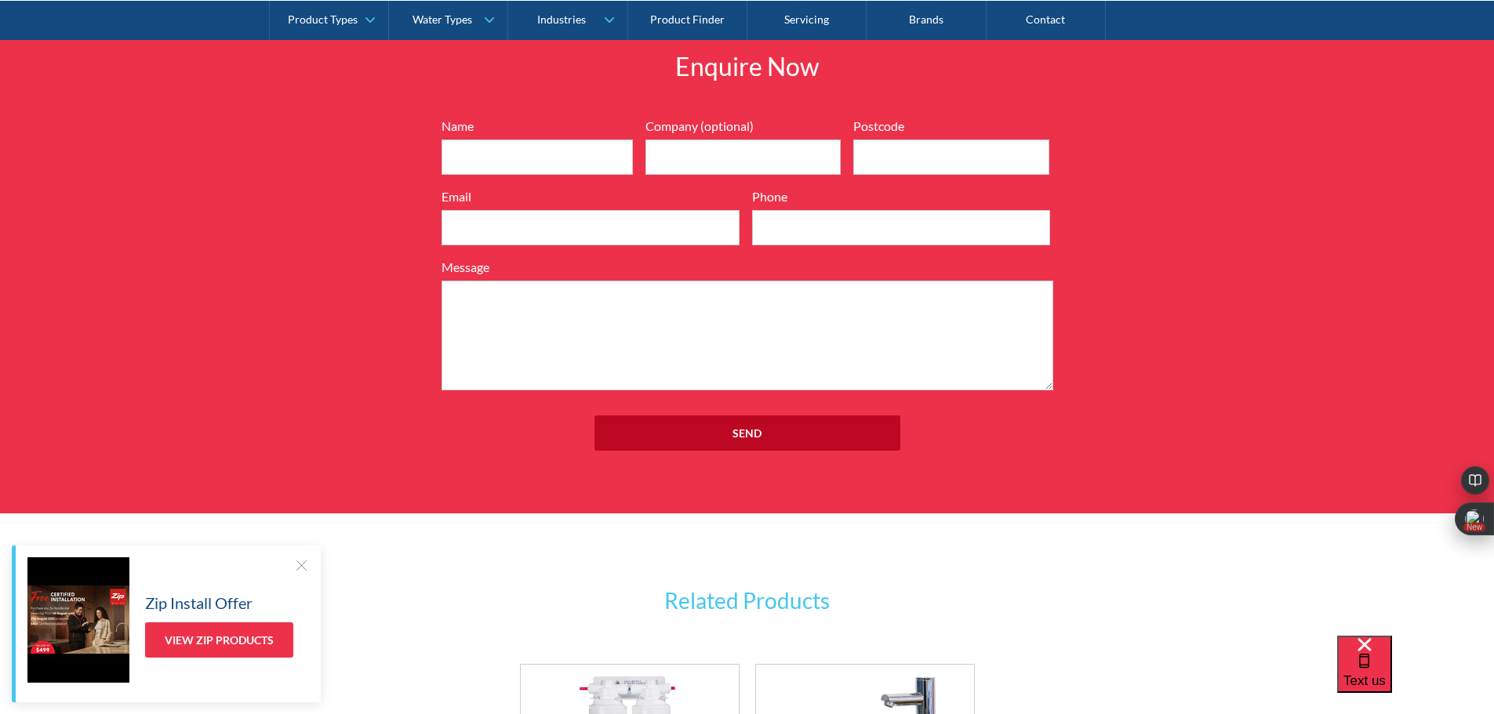
scroll to position [1821, 0]
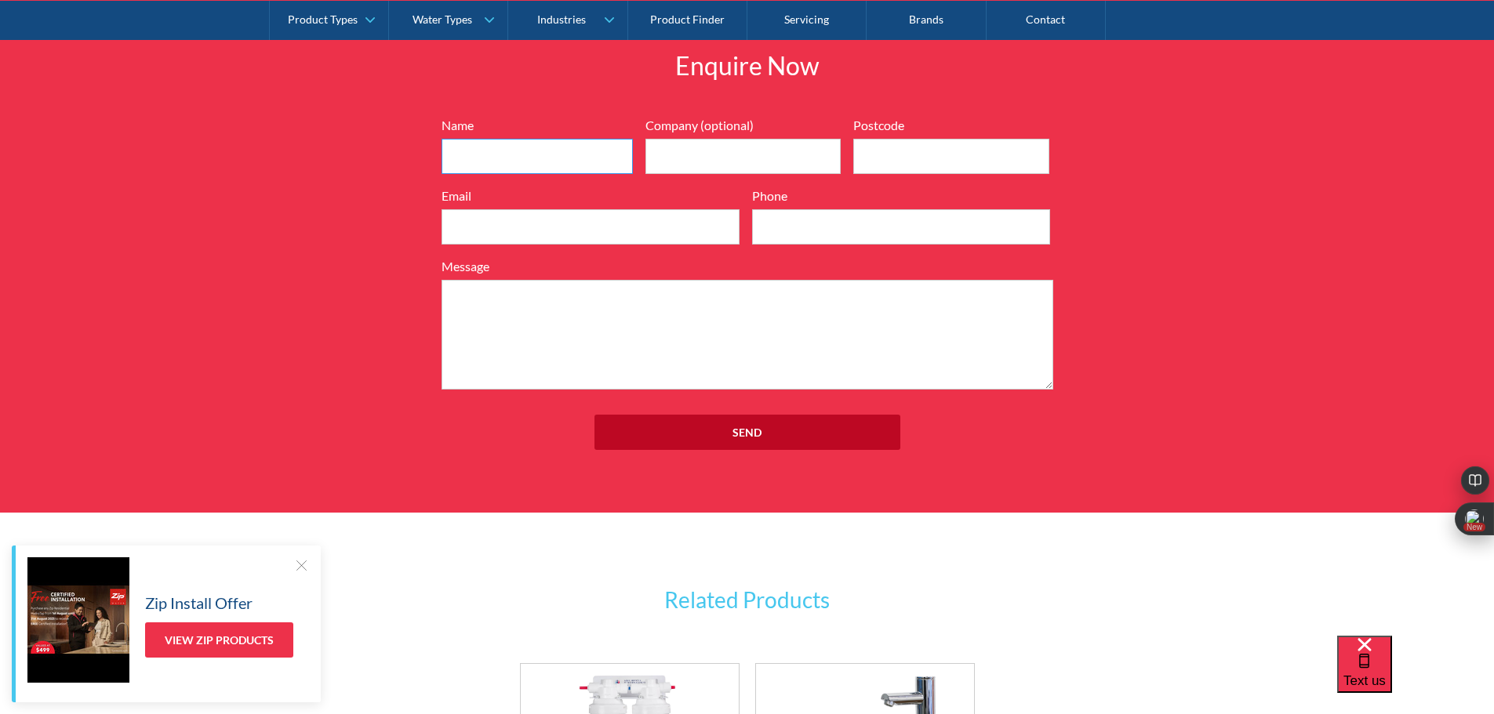
click at [538, 149] on input "Name" at bounding box center [536, 156] width 191 height 35
type input "Raj"
click at [746, 165] on input "Company (optional)" at bounding box center [743, 156] width 196 height 35
type input "FFM"
click at [931, 163] on input "Postcode" at bounding box center [951, 156] width 196 height 35
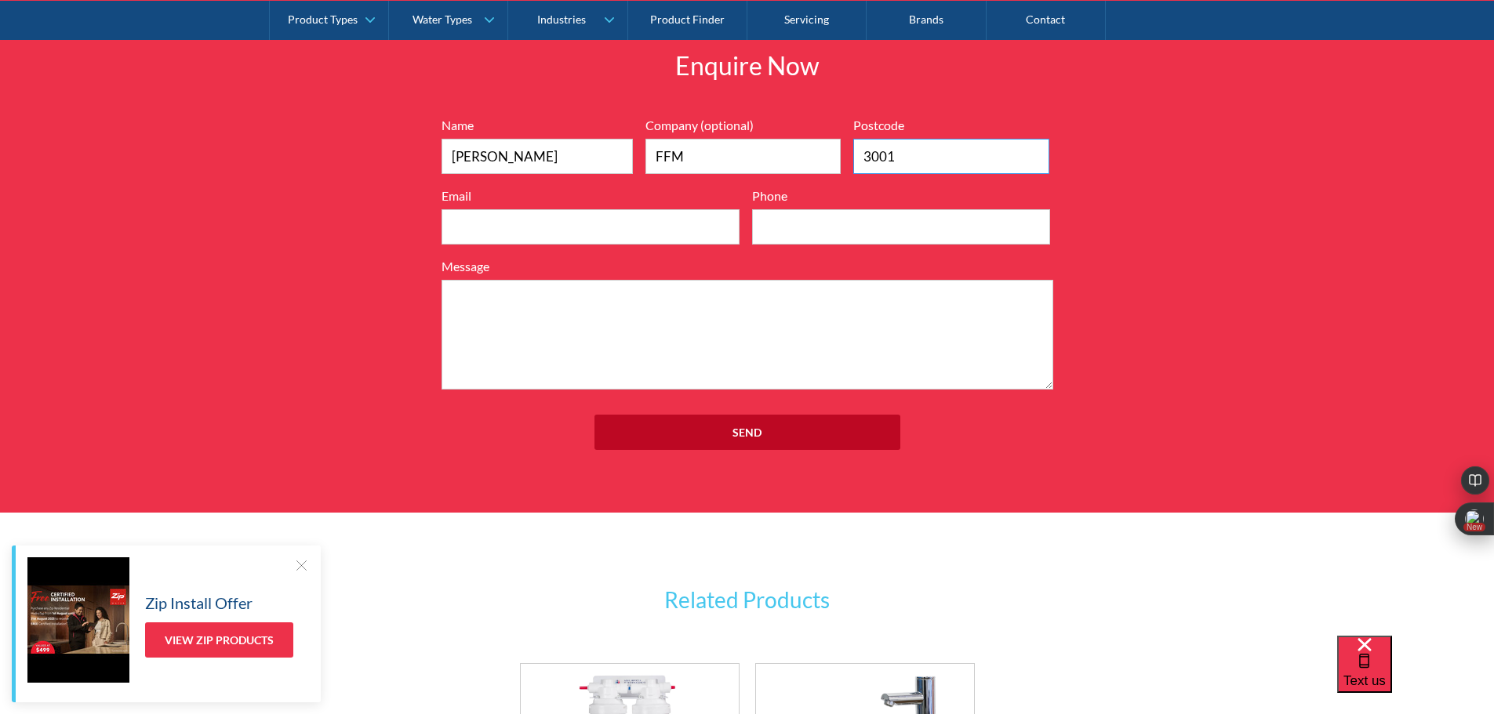
type input "3001"
click at [471, 227] on input "Email" at bounding box center [590, 226] width 298 height 35
type input "century@focusedfm.com.au"
click at [851, 237] on input "Phone" at bounding box center [901, 226] width 298 height 35
type input "0423796763"
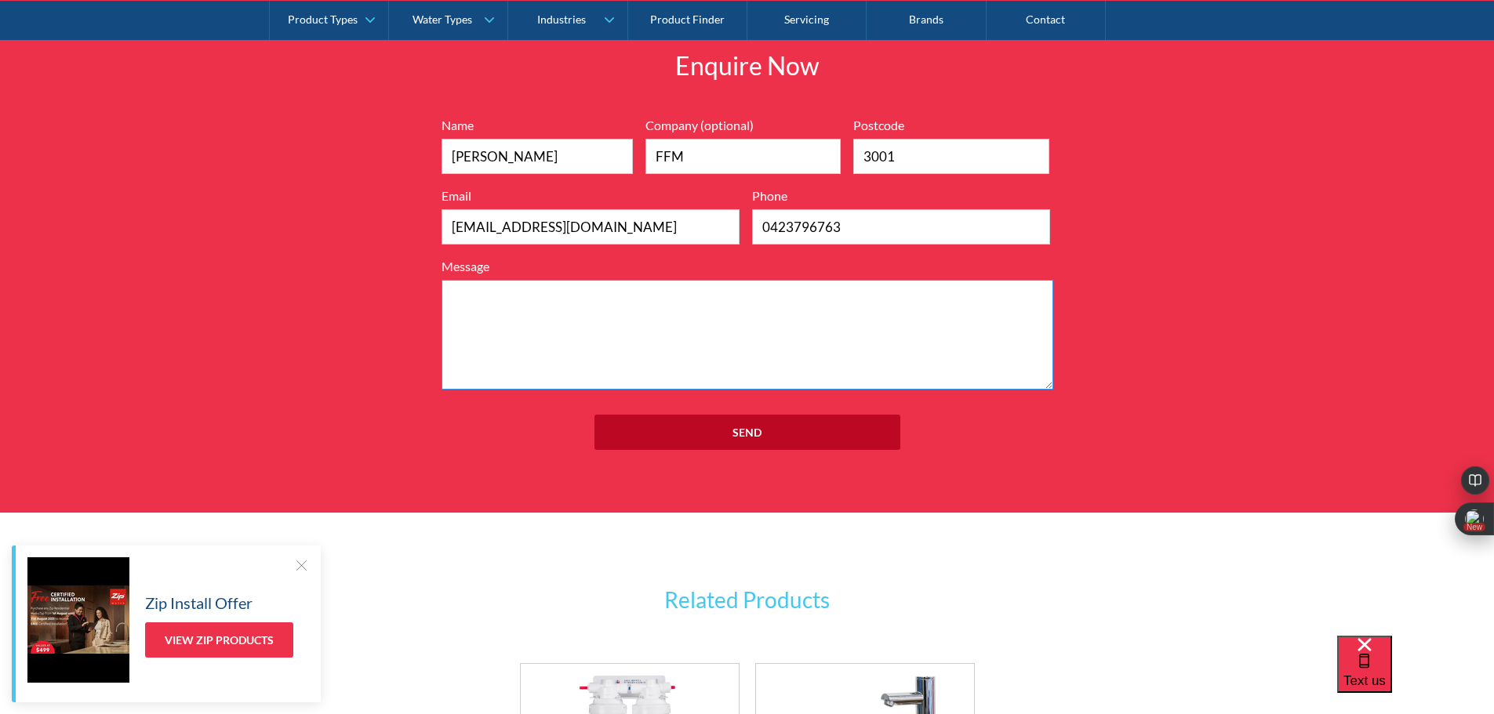
click at [699, 317] on textarea "Message" at bounding box center [747, 335] width 612 height 110
click at [887, 297] on textarea "Seeking a quote for stainless steel water fountain with chilled water facility …" at bounding box center [747, 335] width 612 height 110
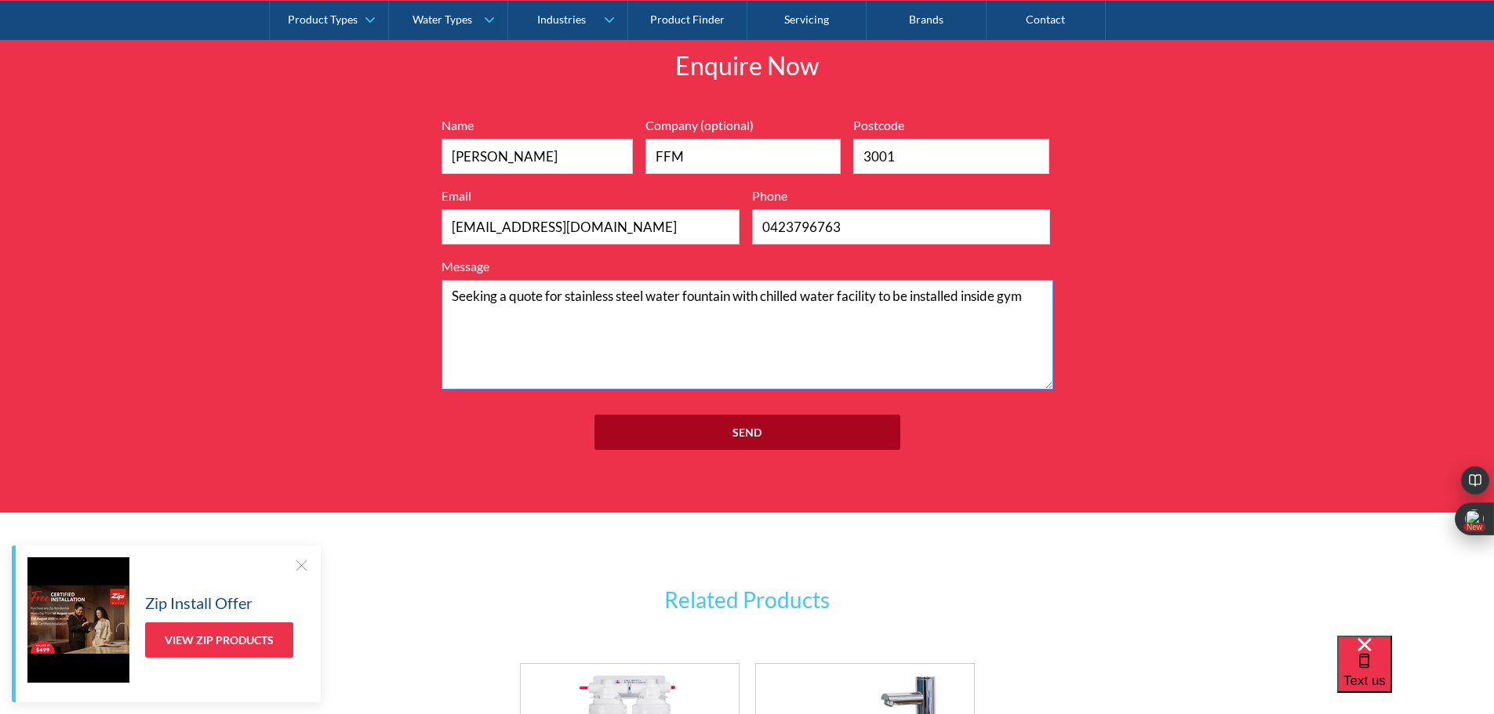
type textarea "Seeking a quote for stainless steel water fountain with chilled water facility …"
click at [787, 441] on input "Send" at bounding box center [747, 432] width 306 height 35
